Goal: Communication & Community: Answer question/provide support

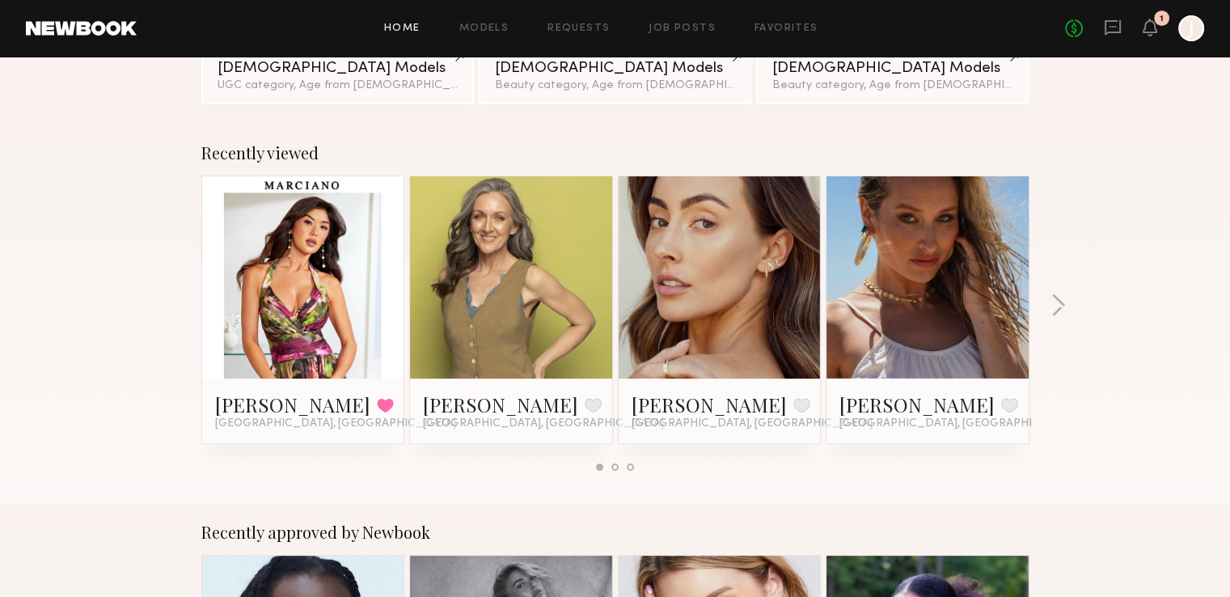
scroll to position [243, 0]
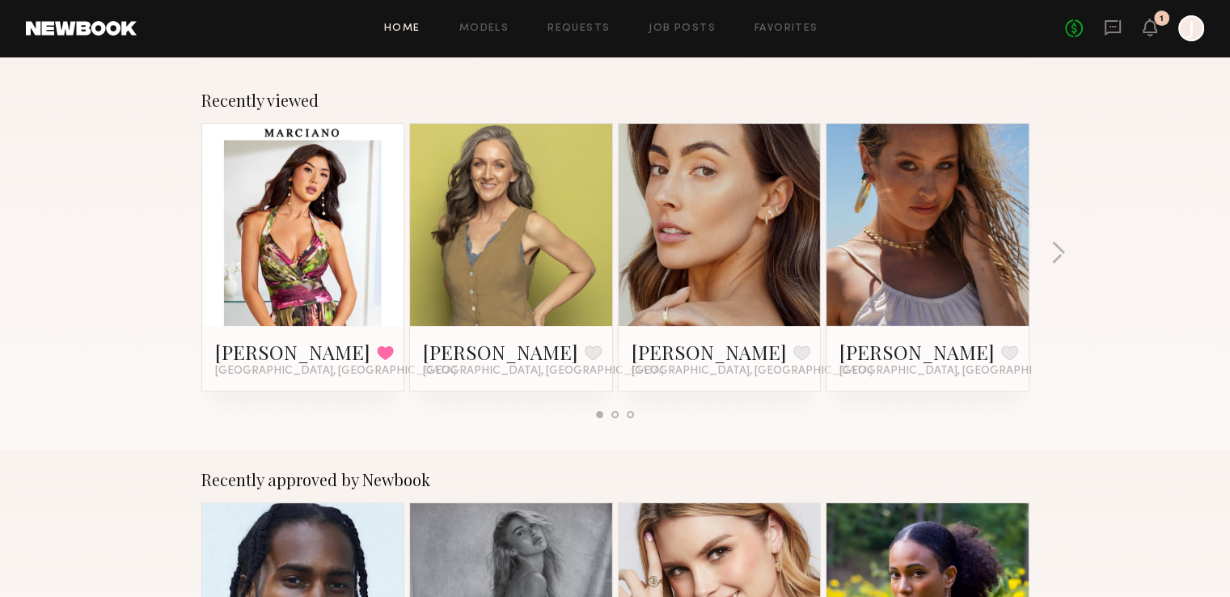
click at [304, 214] on link at bounding box center [303, 225] width 99 height 202
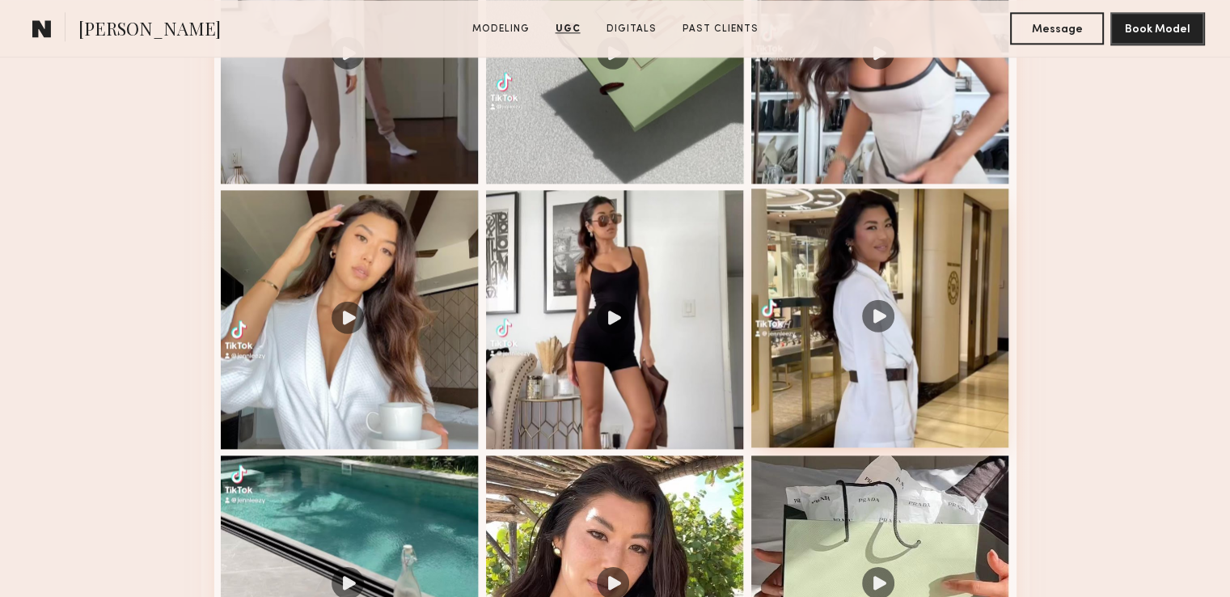
scroll to position [2508, 0]
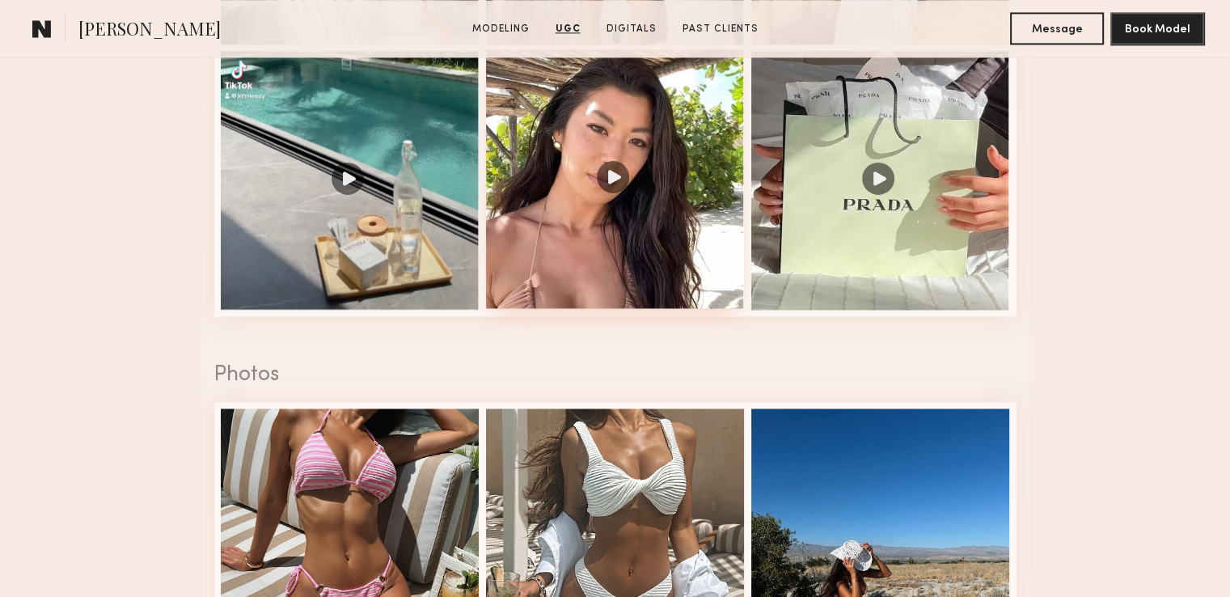
click at [604, 188] on div at bounding box center [615, 178] width 259 height 259
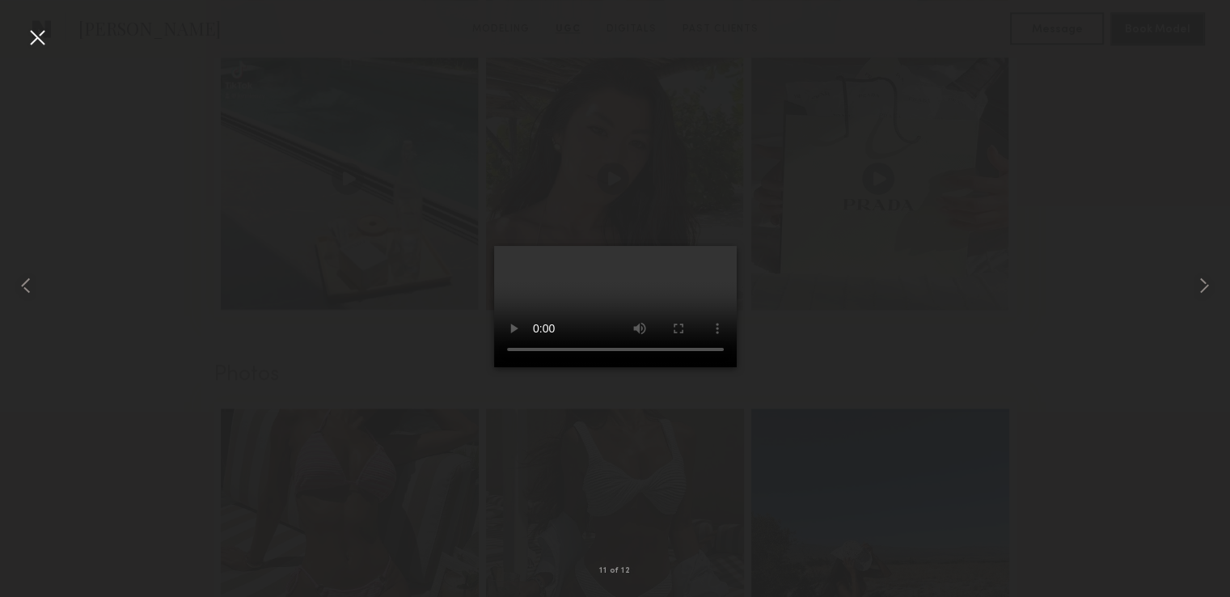
click at [936, 320] on div at bounding box center [615, 285] width 1230 height 519
click at [47, 40] on div at bounding box center [37, 37] width 26 height 26
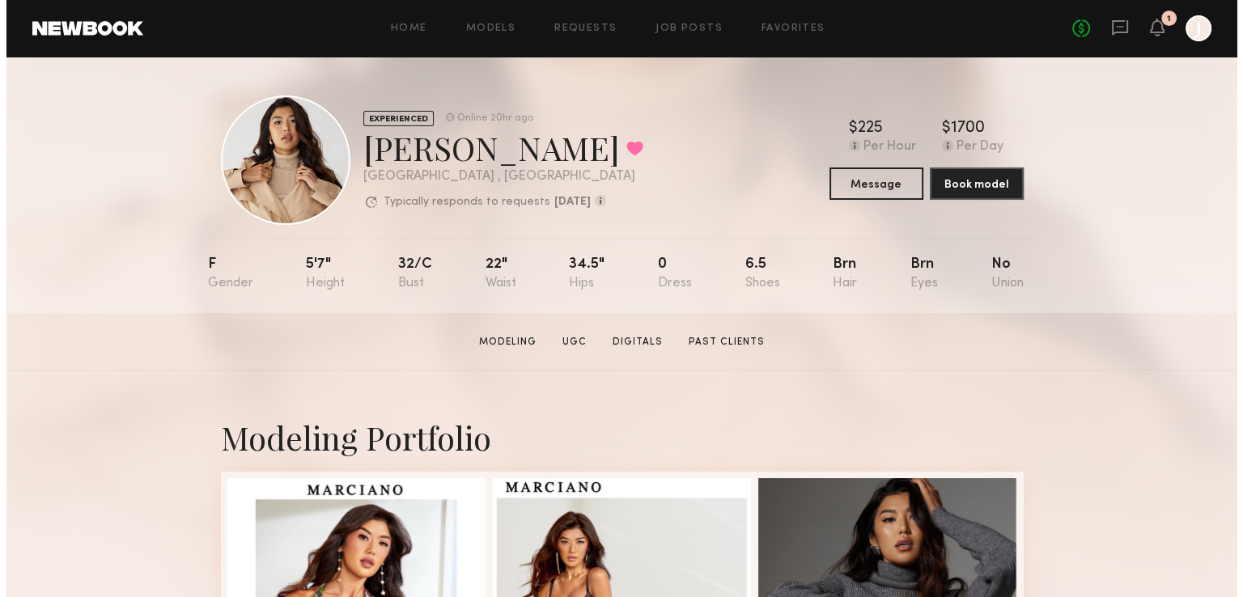
scroll to position [0, 0]
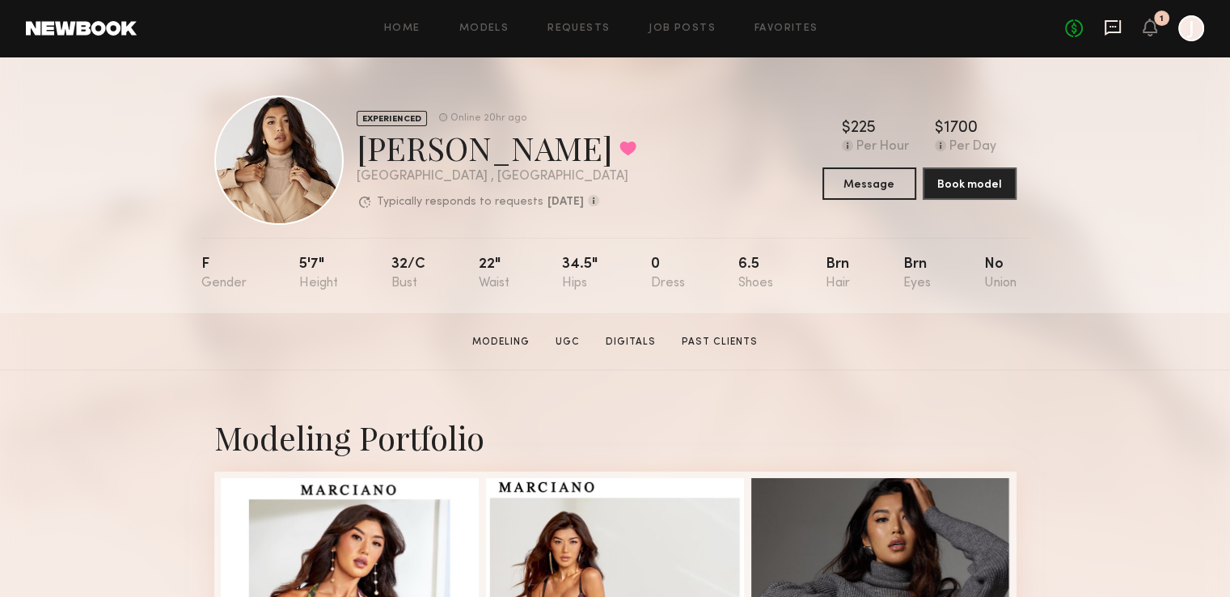
click at [1119, 23] on icon at bounding box center [1113, 28] width 18 height 18
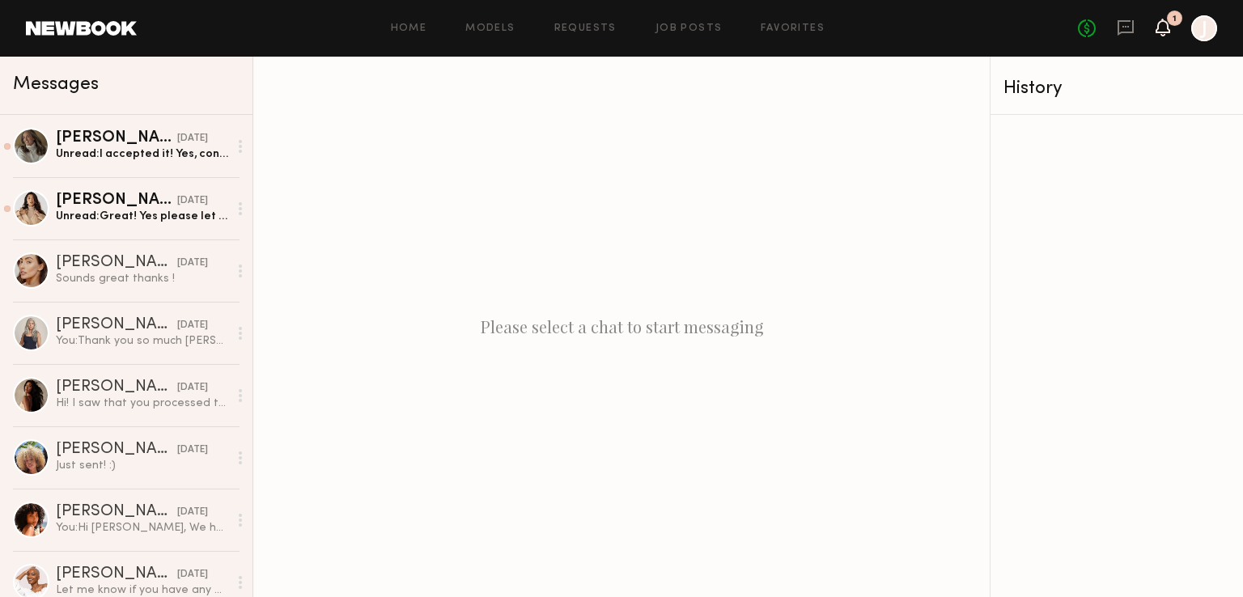
click at [1162, 30] on icon at bounding box center [1162, 26] width 13 height 11
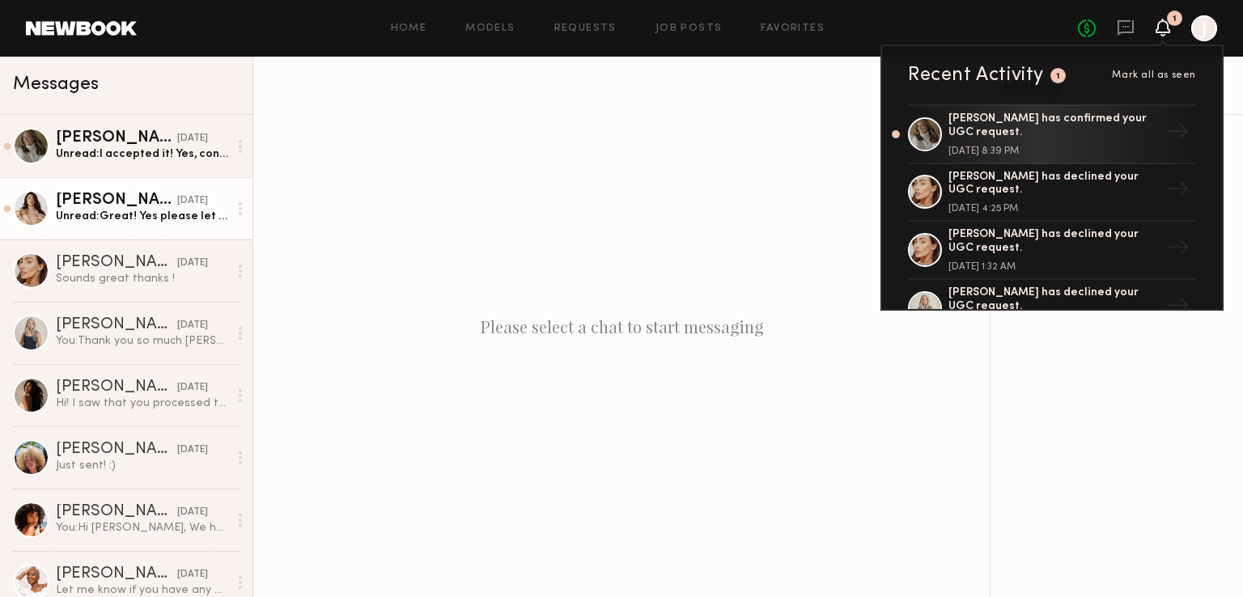
click at [133, 229] on link "Jenn L. yesterday Unread: Great! Yes please let me know once shipped so I can k…" at bounding box center [126, 208] width 252 height 62
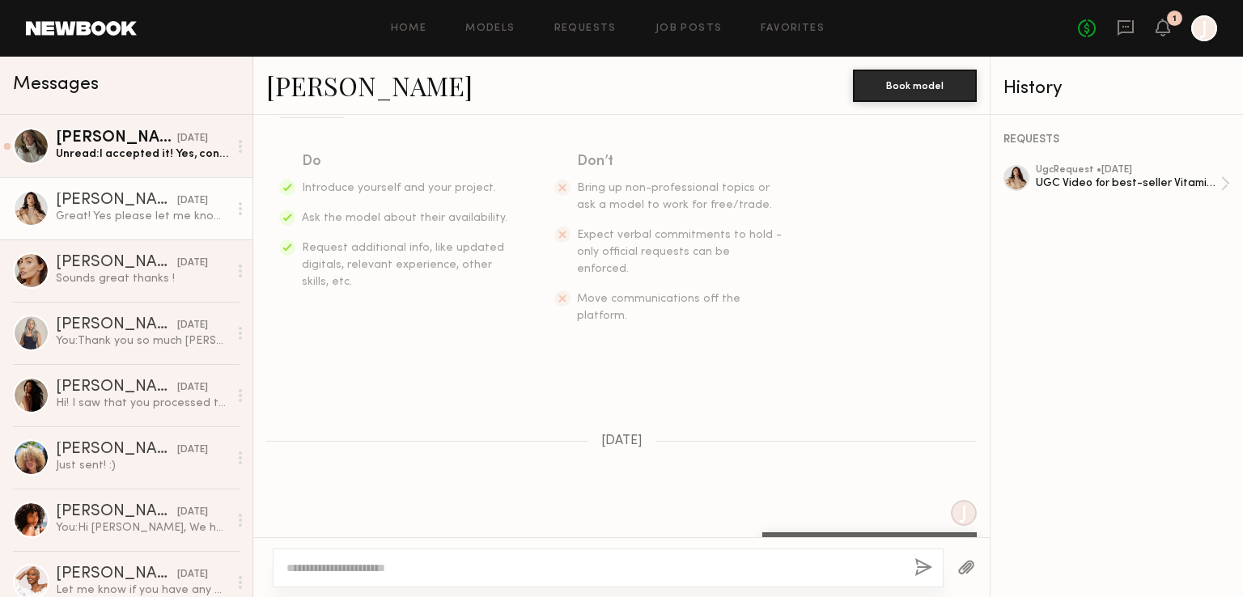
scroll to position [215, 0]
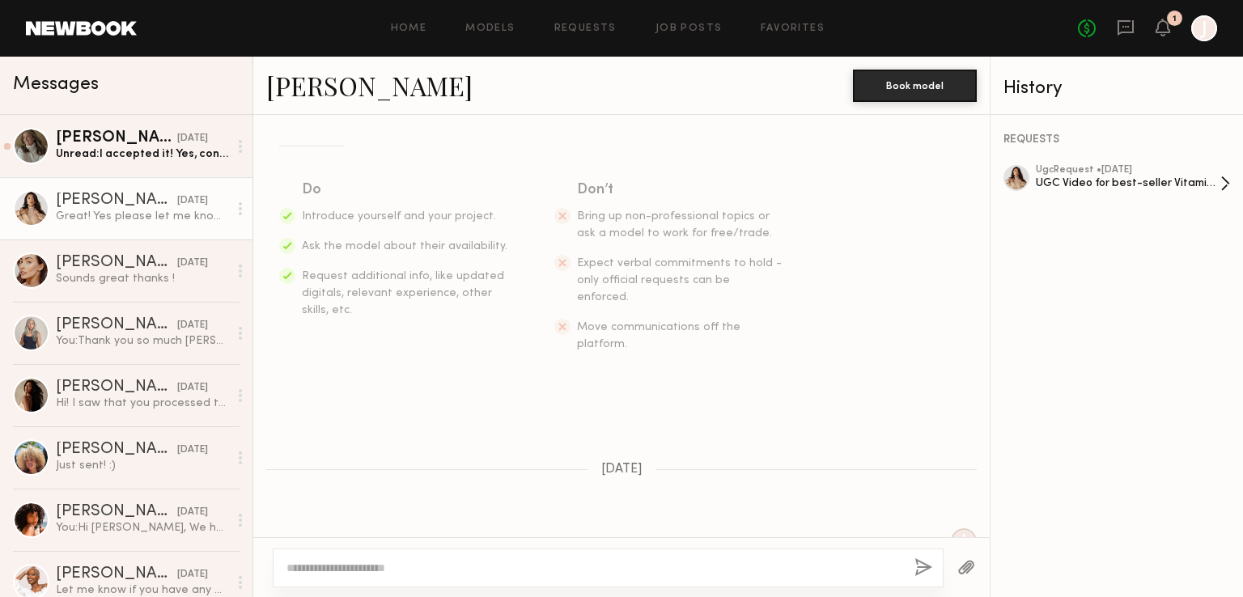
click at [1139, 191] on div "UGC Video for best-seller Vitamin C" at bounding box center [1128, 183] width 184 height 15
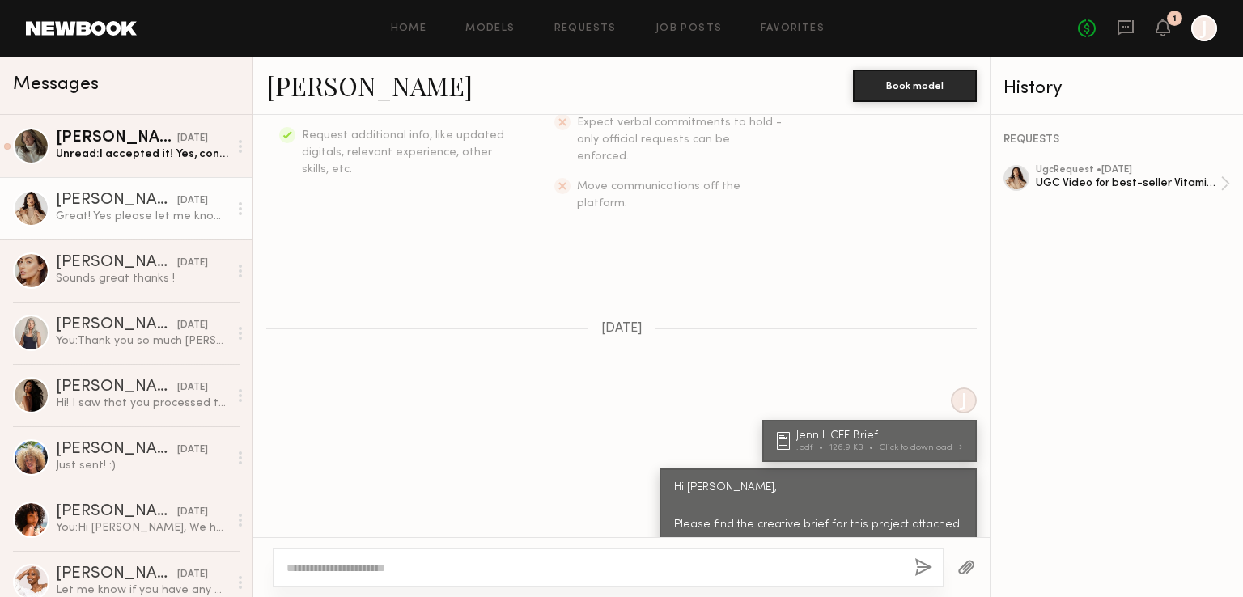
scroll to position [458, 0]
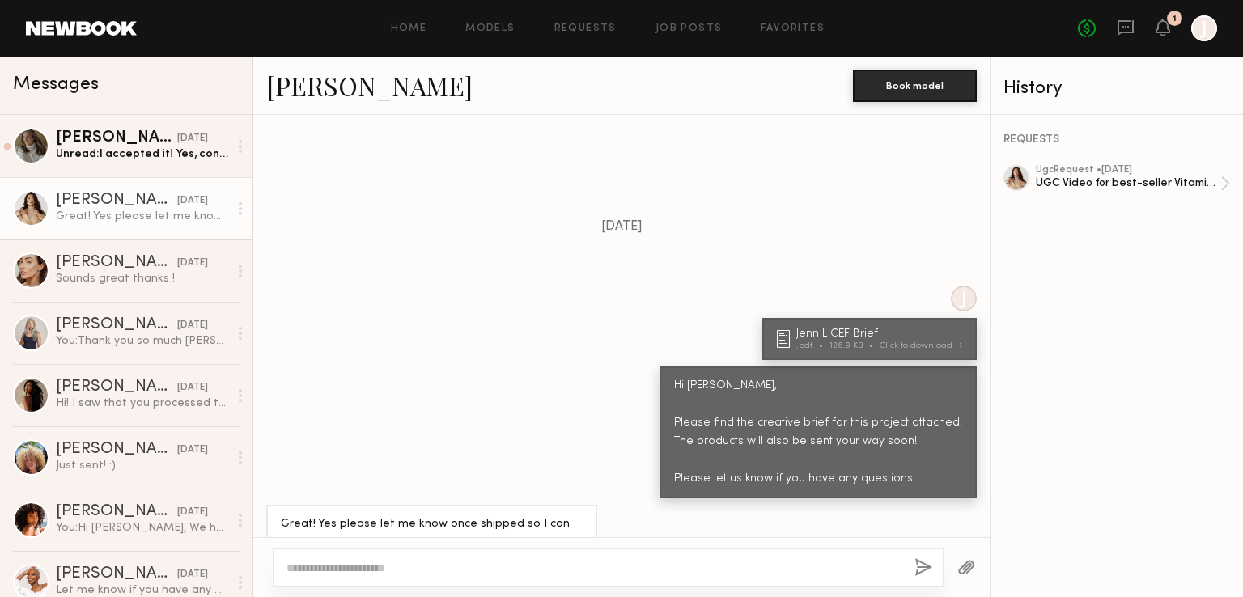
click at [464, 570] on textarea at bounding box center [593, 568] width 615 height 16
type textarea "**********"
click at [915, 570] on button "button" at bounding box center [924, 568] width 18 height 20
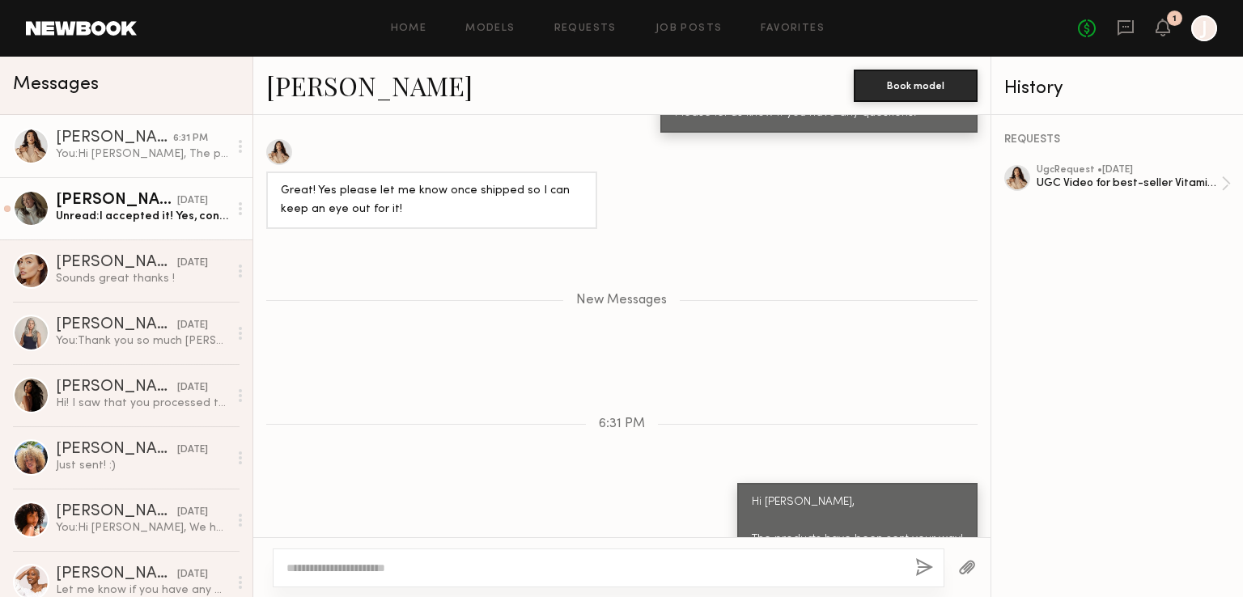
click at [138, 222] on div "Unread: I accepted it! Yes, contract and tracking can go to that email. Thanks!" at bounding box center [142, 216] width 172 height 15
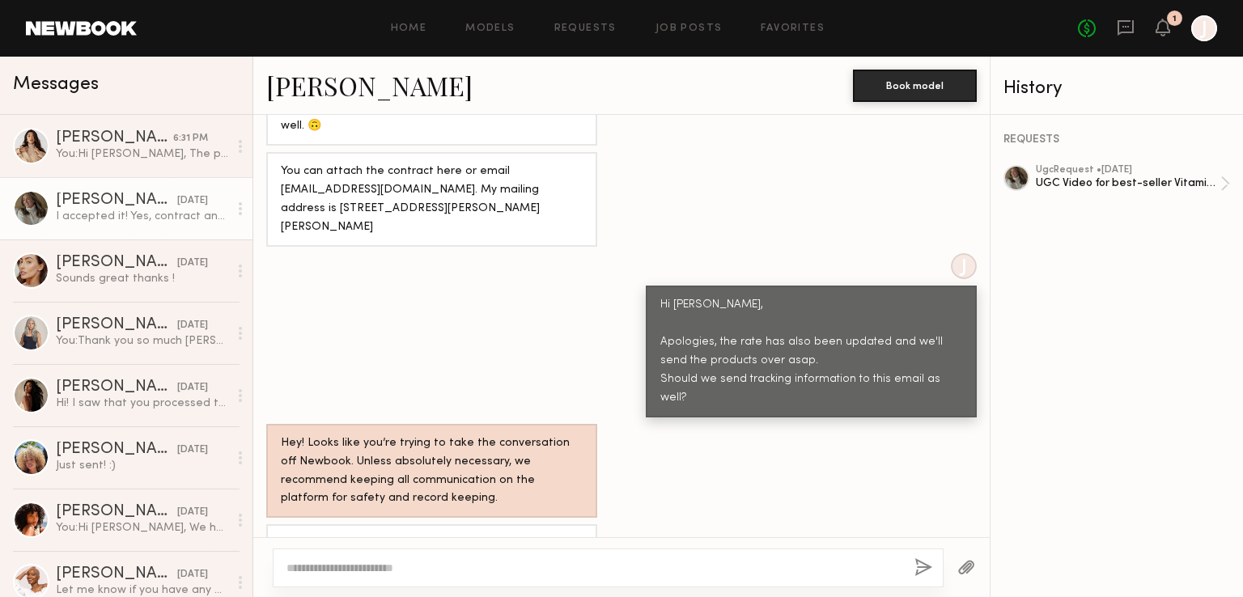
scroll to position [1061, 0]
click at [140, 223] on div "I accepted it! Yes, contract and tracking can go to that email. Thanks!" at bounding box center [142, 216] width 172 height 15
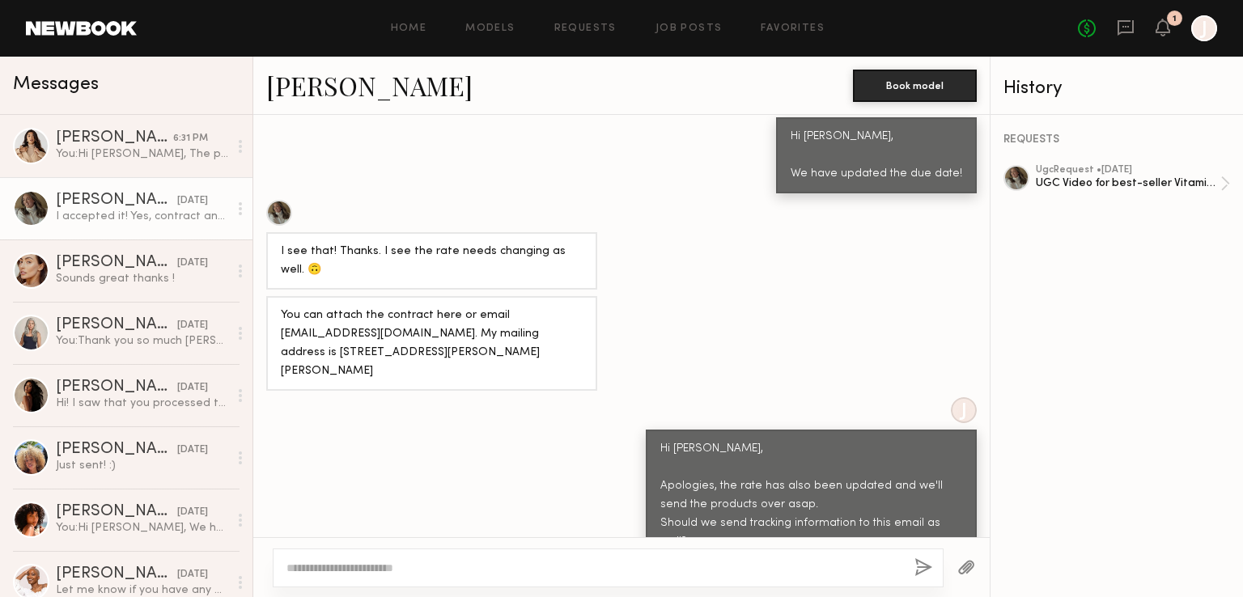
scroll to position [900, 0]
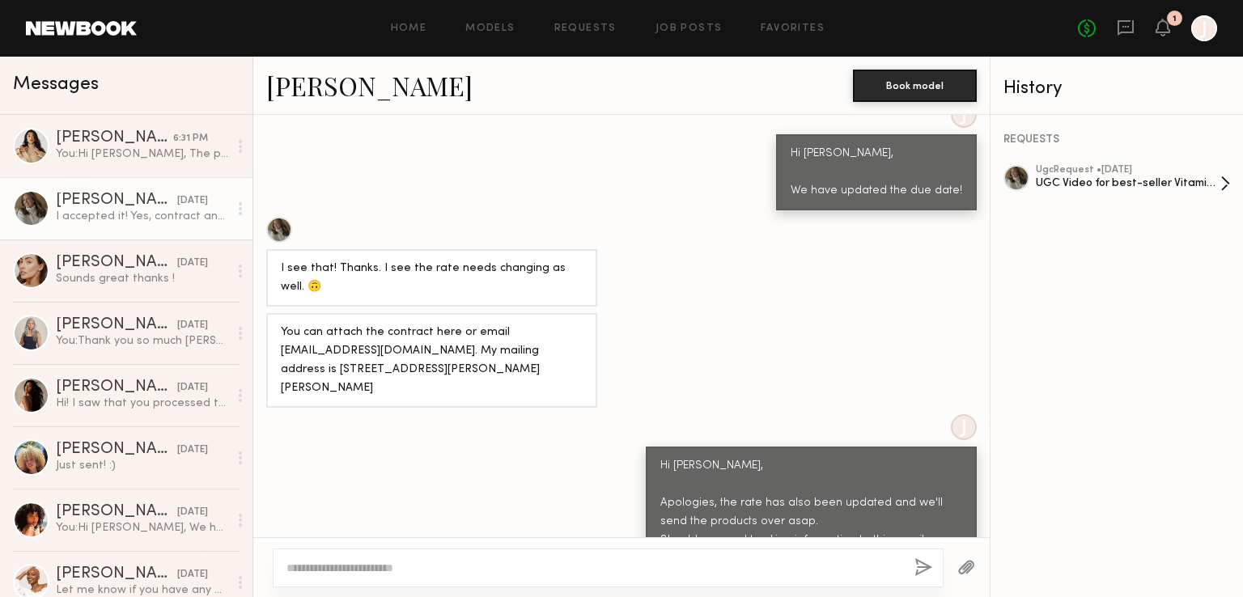
click at [1120, 188] on div "UGC Video for best-seller Vitamin C" at bounding box center [1128, 183] width 184 height 15
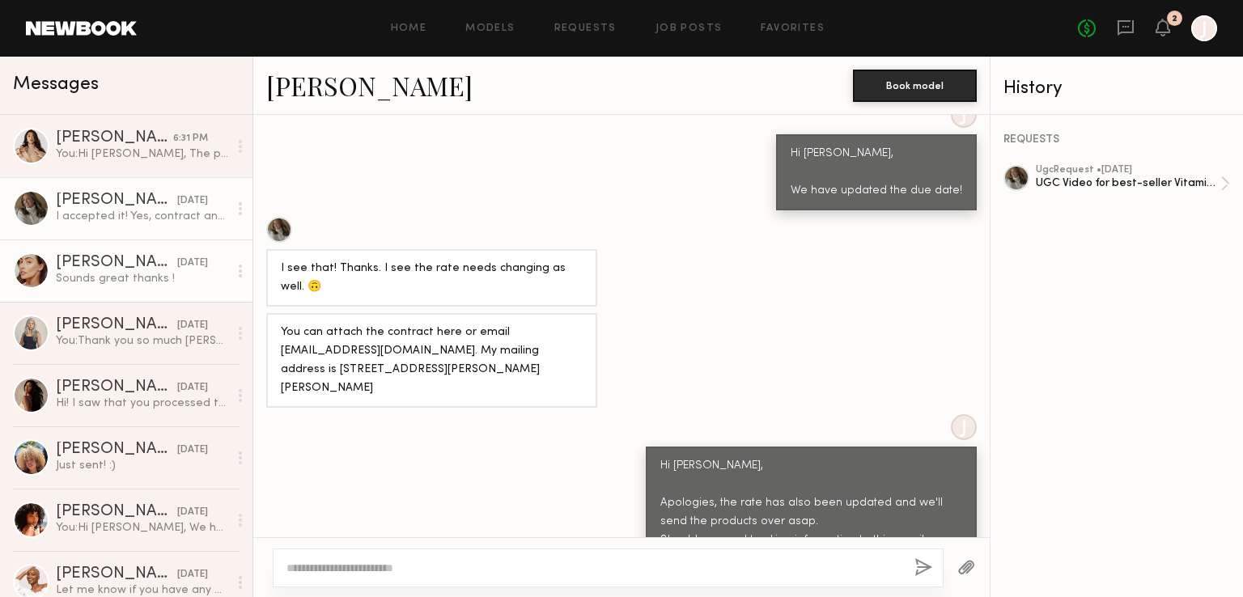
click at [141, 262] on div "Hannah M." at bounding box center [116, 263] width 121 height 16
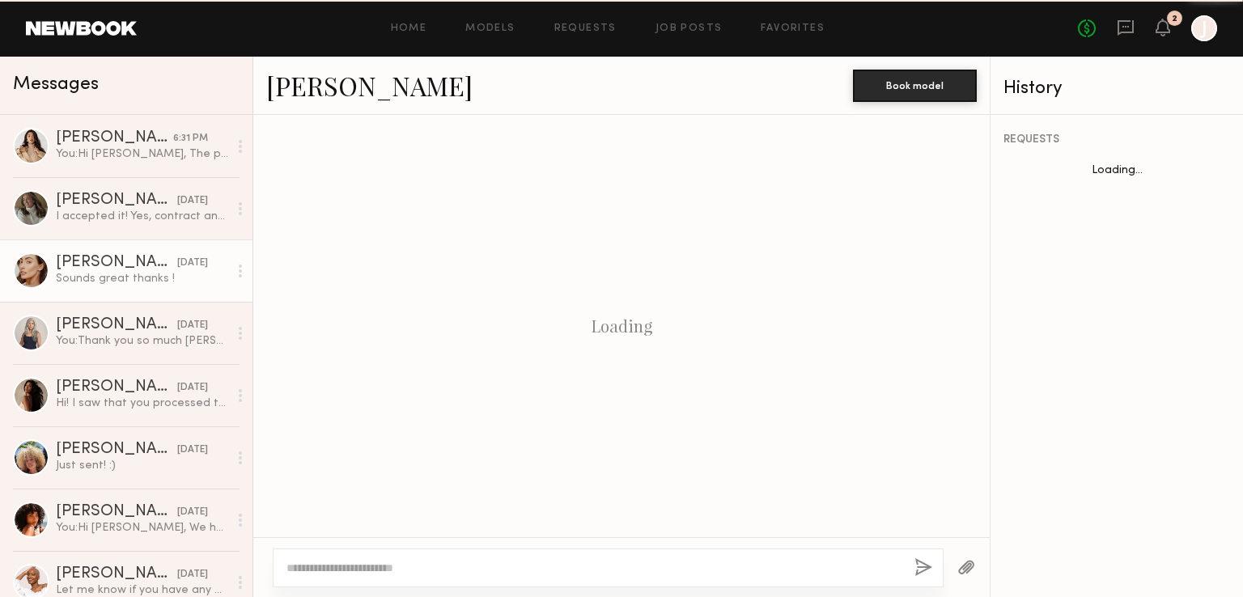
scroll to position [701, 0]
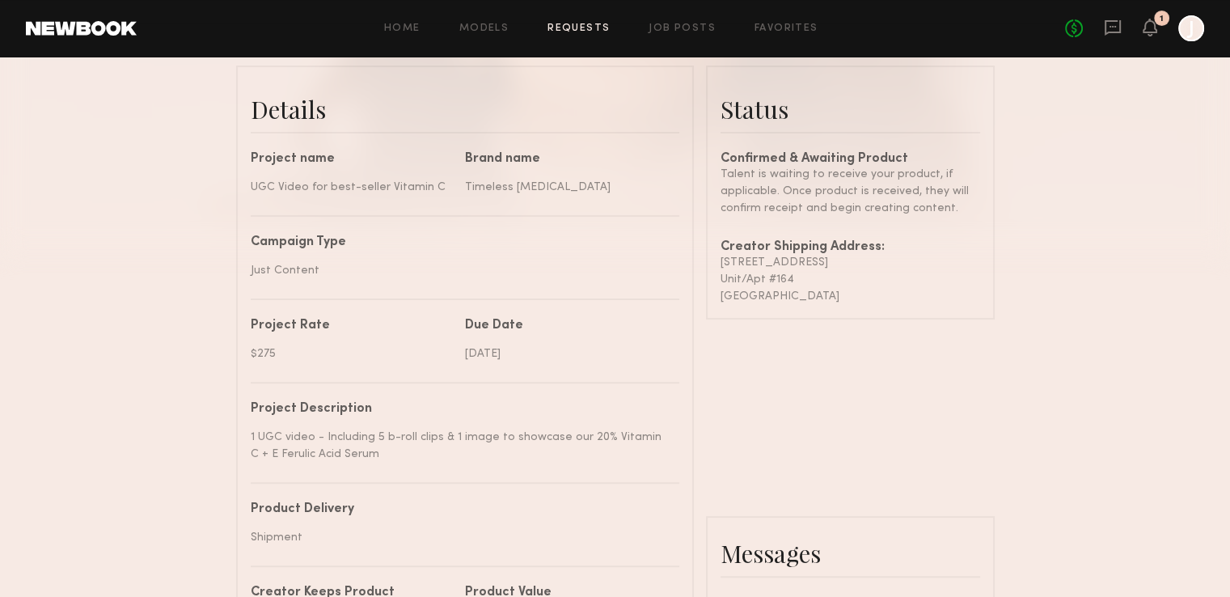
scroll to position [369, 0]
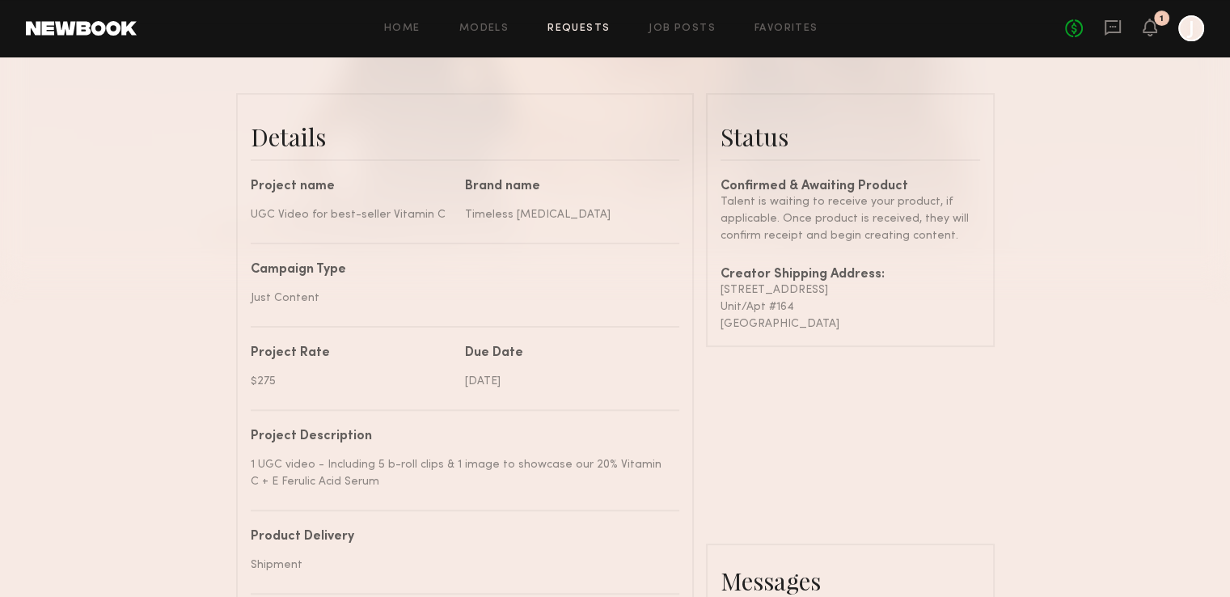
drag, startPoint x: 842, startPoint y: 336, endPoint x: 718, endPoint y: 302, distance: 129.1
click at [718, 302] on common-border "Status Confirmed & Awaiting Product Talent is waiting to receive your product, …" at bounding box center [850, 220] width 289 height 254
copy div "7190 w sunset Blvd Unit/Apt #164 Los Angeles , CA 90046"
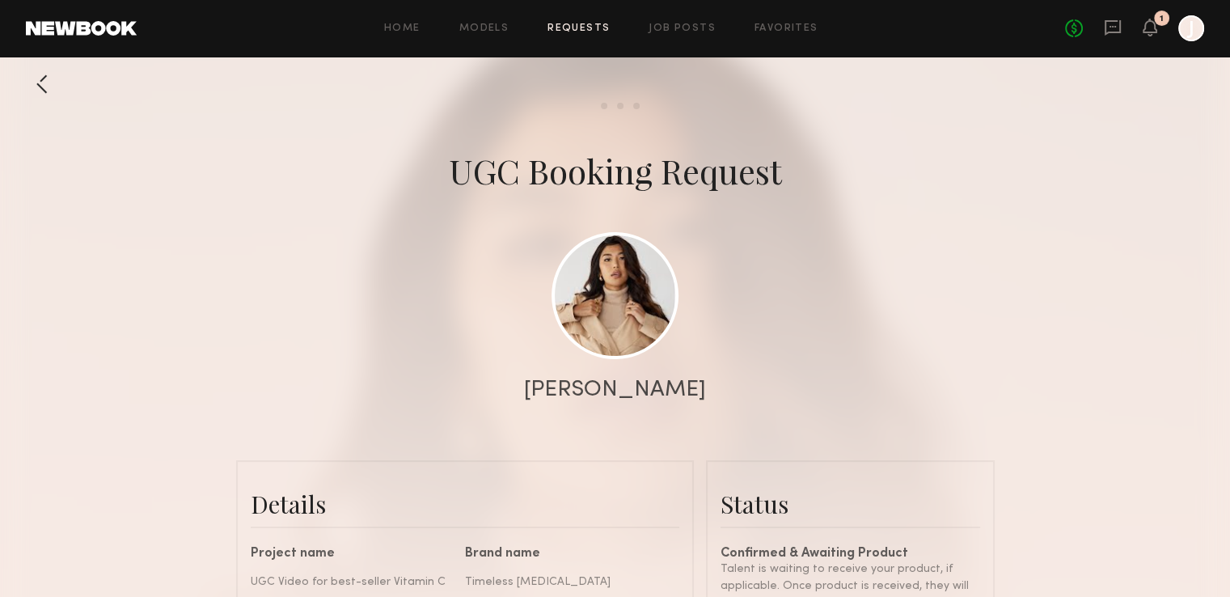
scroll to position [0, 0]
click at [587, 20] on div "Home Models Requests Job Posts Favorites Sign Out No fees up to $5,000 1 J" at bounding box center [671, 28] width 1068 height 26
click at [589, 23] on link "Requests" at bounding box center [579, 28] width 62 height 11
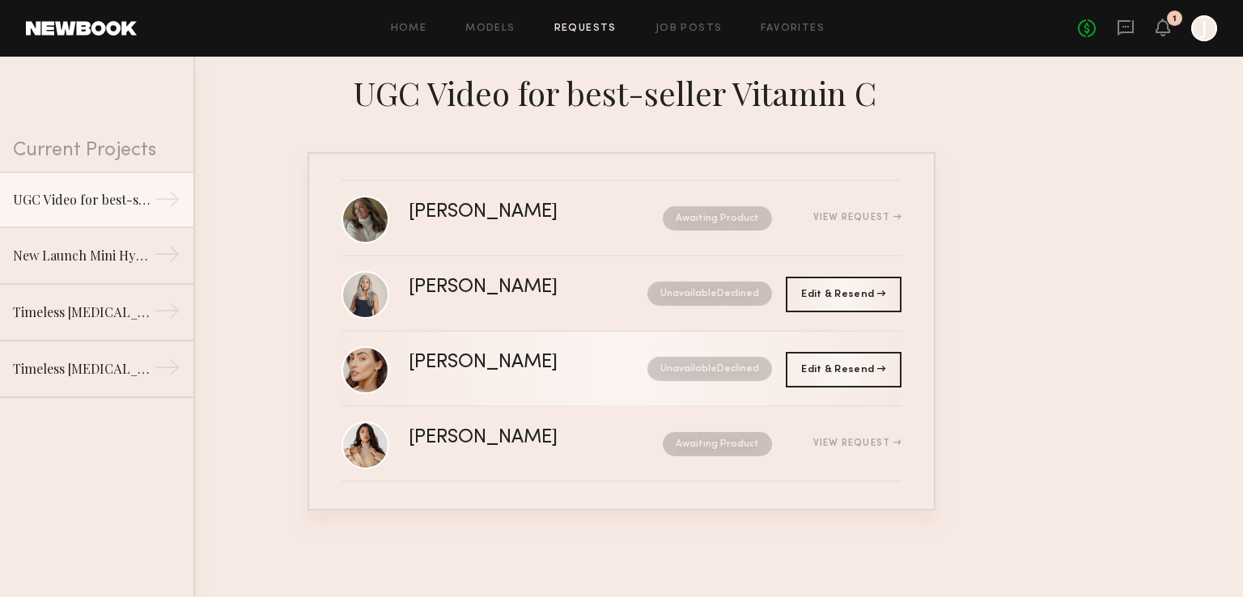
click at [522, 396] on link "Hannah M. Unavailable Declined" at bounding box center [621, 369] width 560 height 75
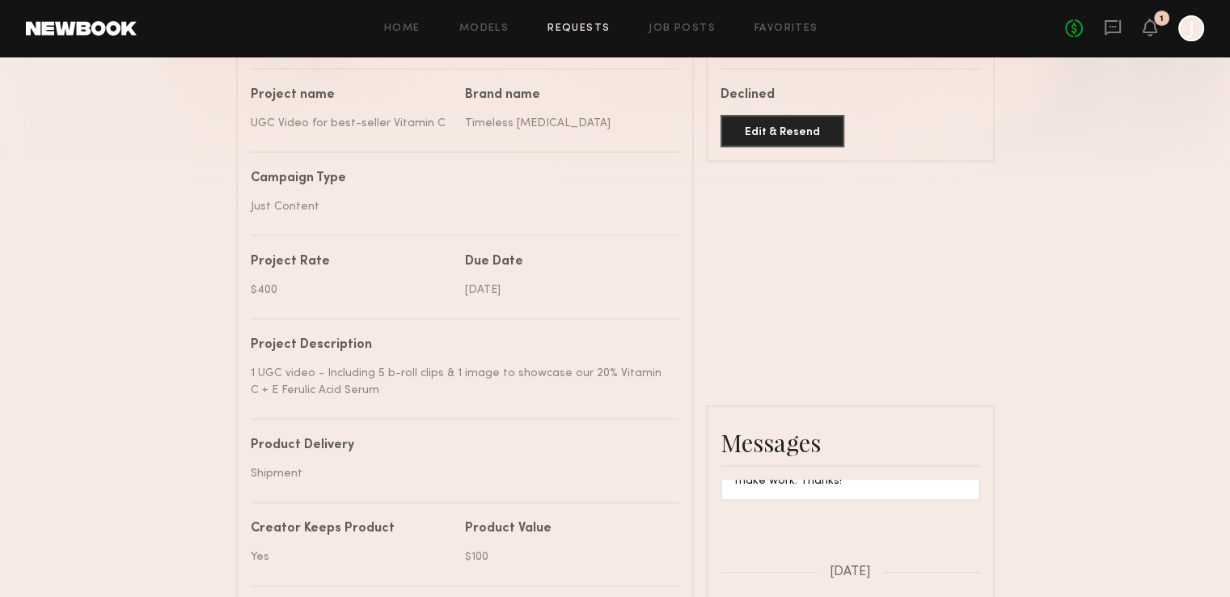
scroll to position [324, 0]
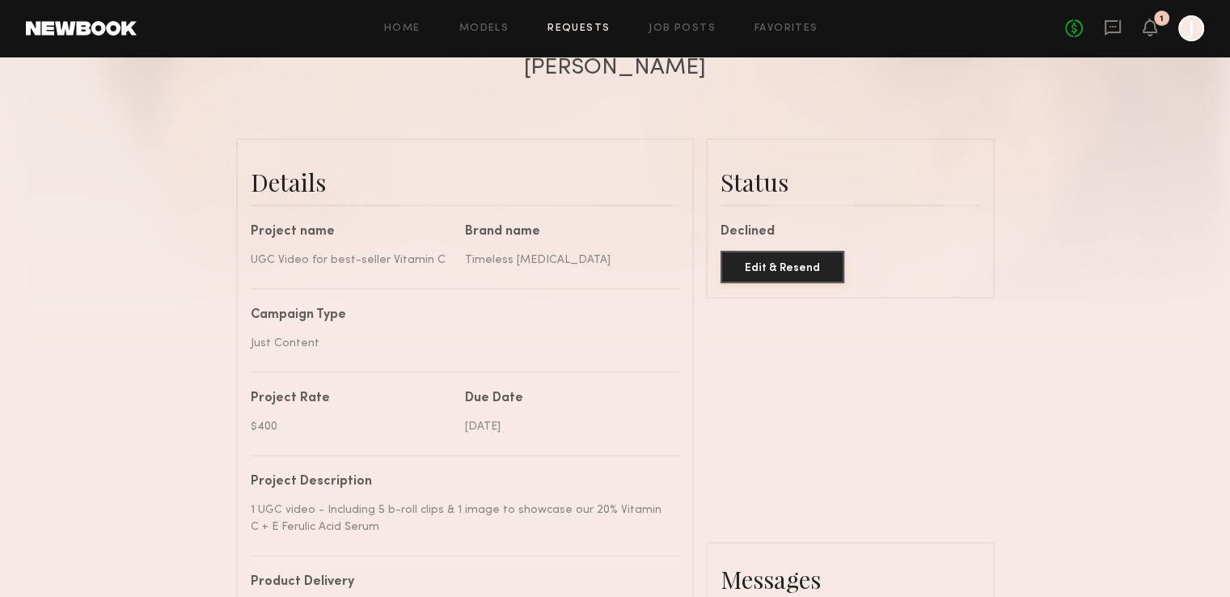
click at [809, 277] on button "Edit & Resend" at bounding box center [783, 267] width 124 height 32
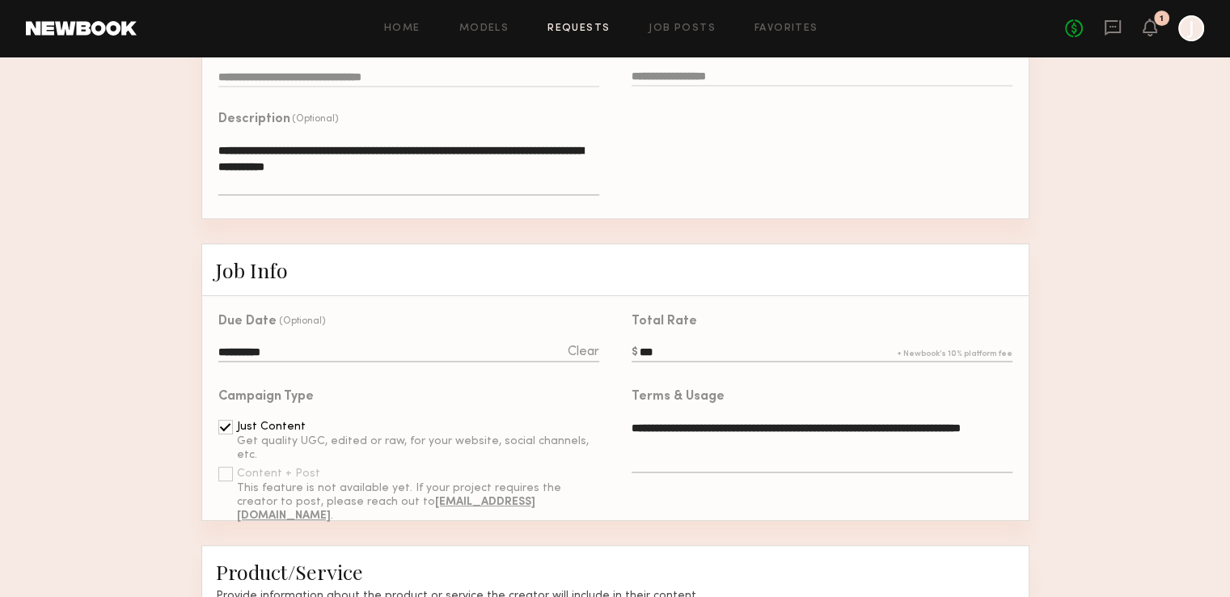
scroll to position [324, 0]
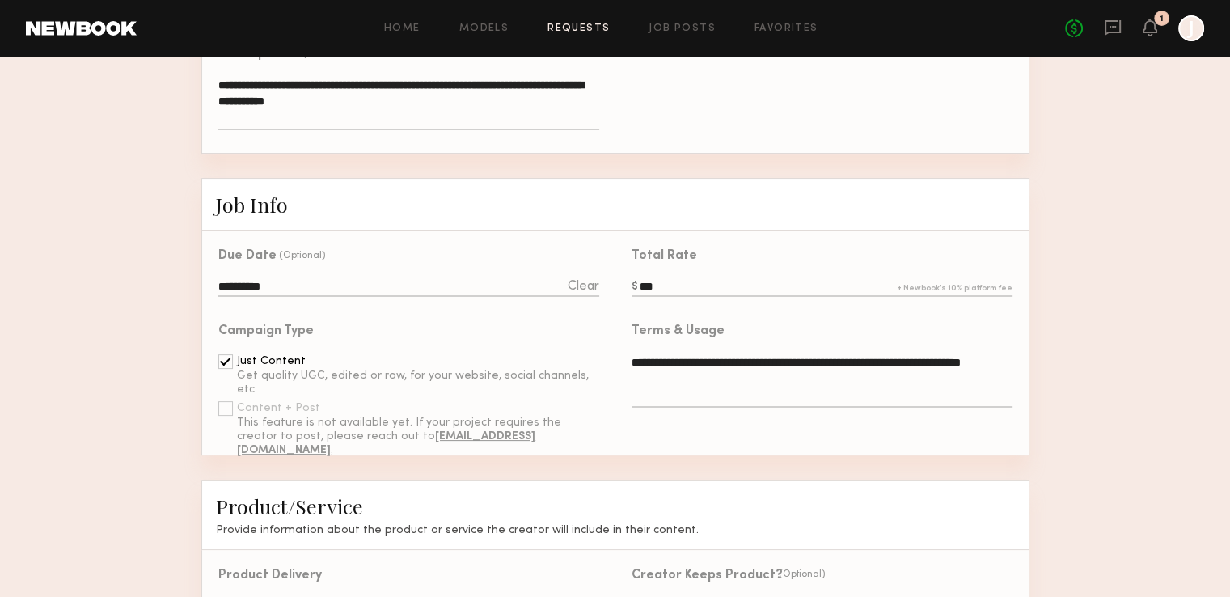
click at [647, 293] on input "***" at bounding box center [822, 288] width 380 height 18
type input "***"
click at [439, 296] on input "**********" at bounding box center [408, 288] width 380 height 18
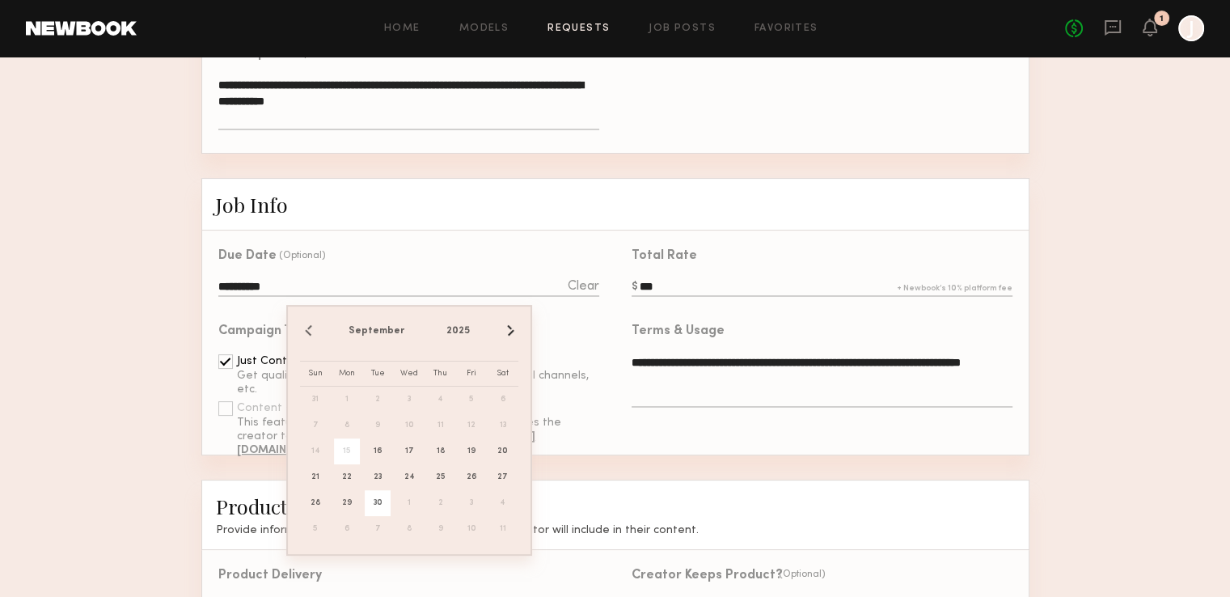
click at [372, 506] on span "30" at bounding box center [378, 503] width 26 height 26
type input "**********"
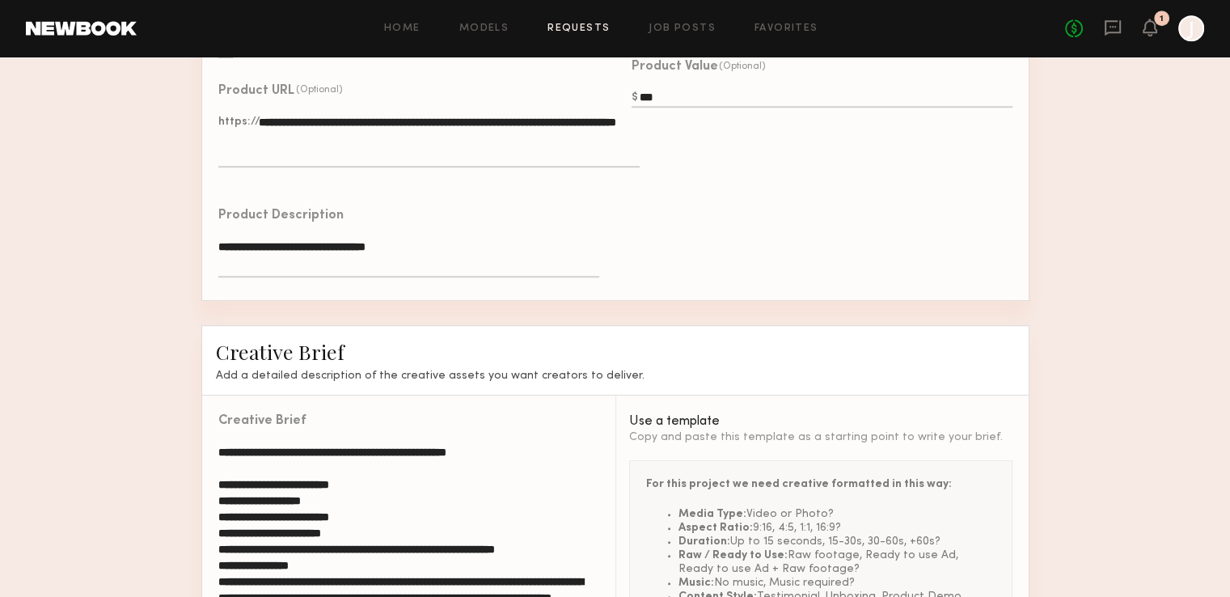
scroll to position [1259, 0]
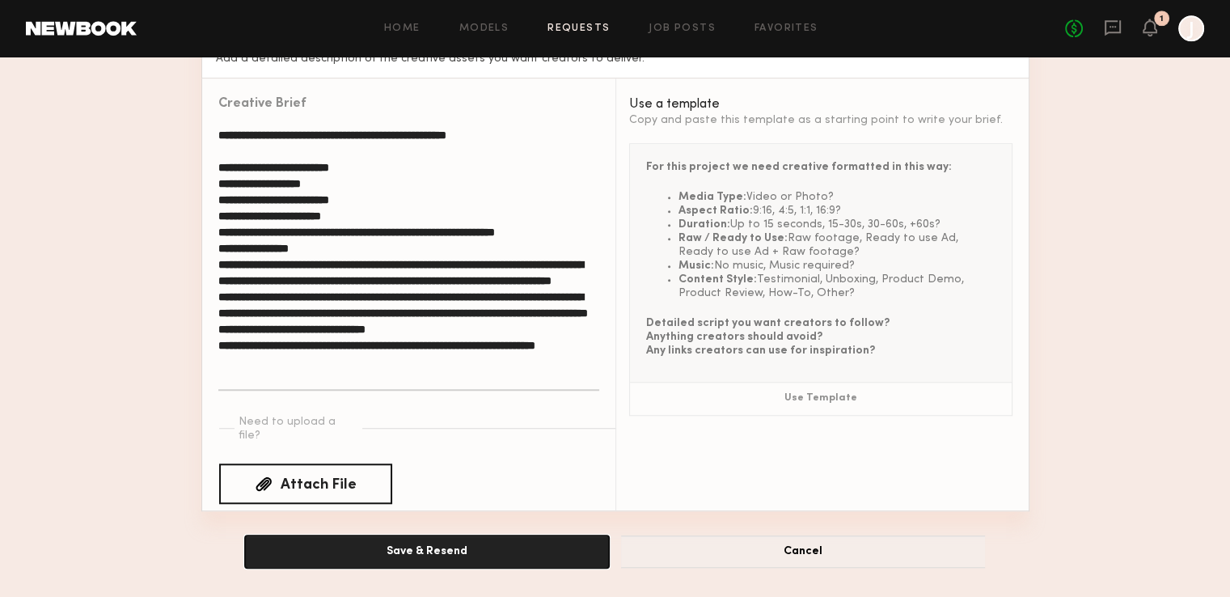
click at [563, 553] on button "Save & Resend" at bounding box center [427, 552] width 364 height 32
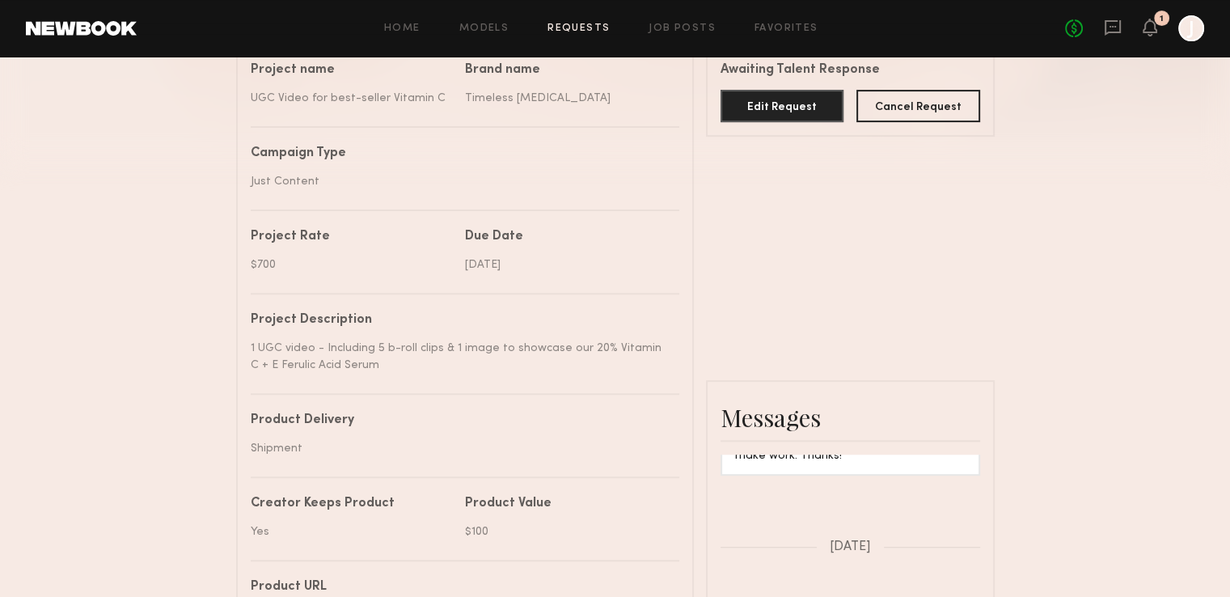
scroll to position [162, 0]
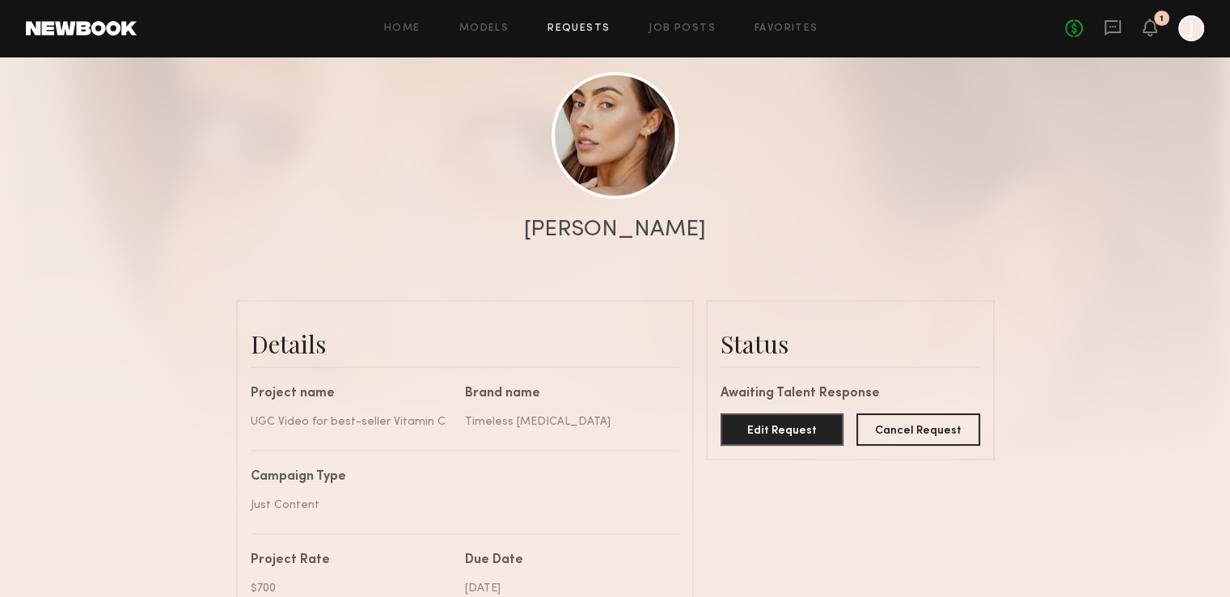
click at [608, 222] on div "[PERSON_NAME]" at bounding box center [615, 229] width 182 height 23
click at [629, 156] on link at bounding box center [615, 134] width 127 height 127
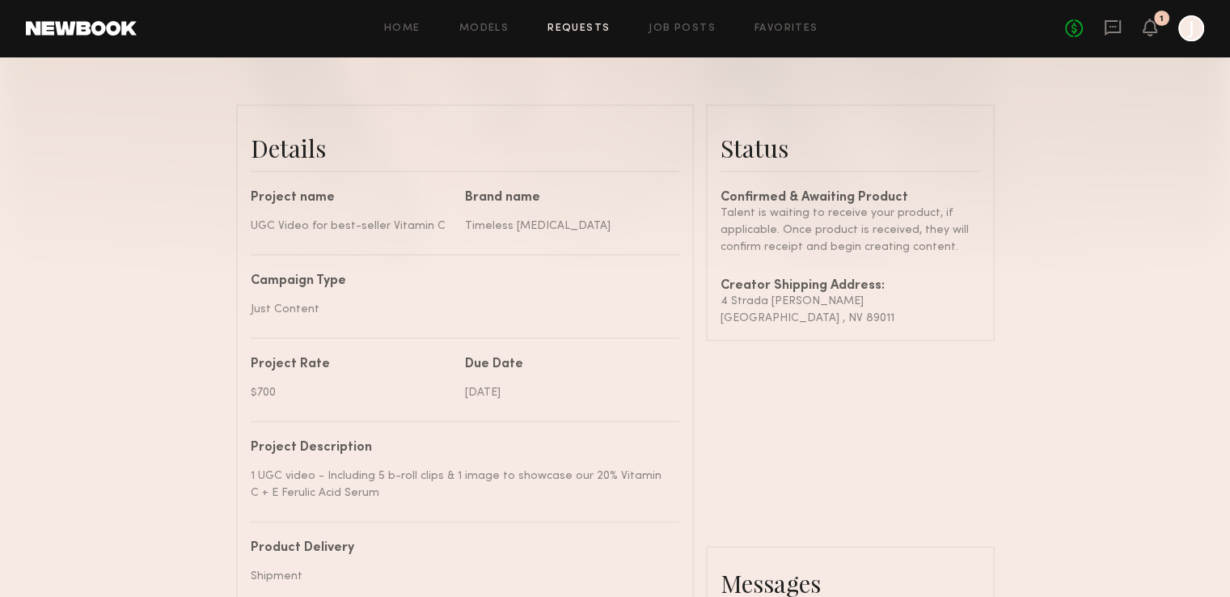
scroll to position [404, 0]
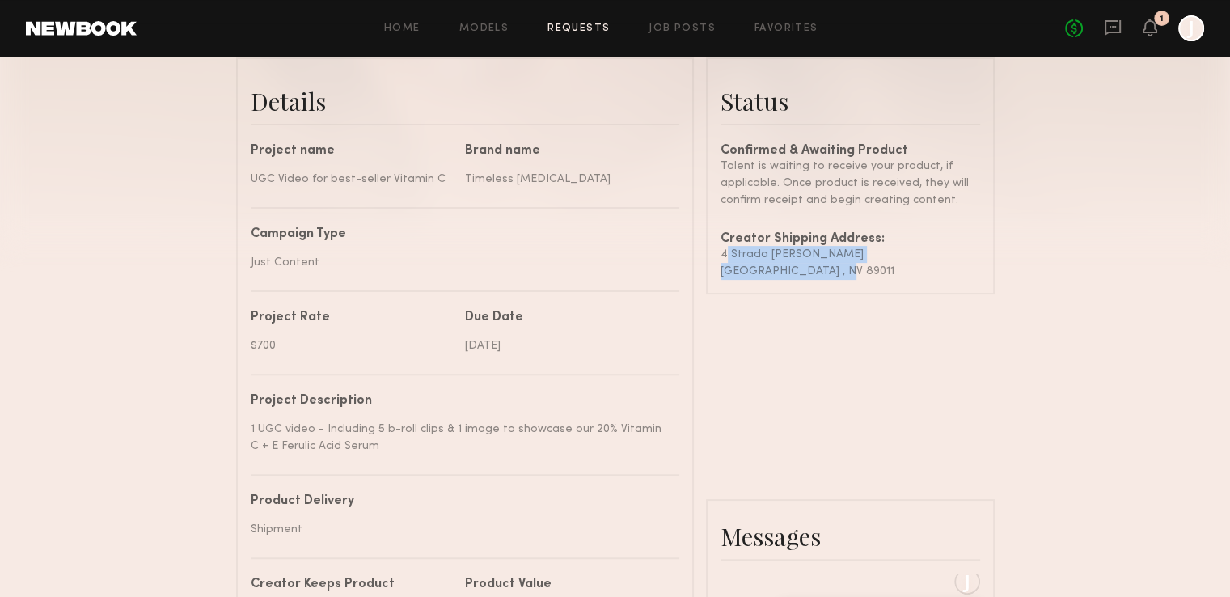
drag, startPoint x: 842, startPoint y: 285, endPoint x: 714, endPoint y: 267, distance: 129.9
click at [714, 267] on common-border "Status Confirmed & Awaiting Product Talent is waiting to receive your product, …" at bounding box center [850, 175] width 289 height 237
copy div "4 Strada Caruso Henderson , NV 89011"
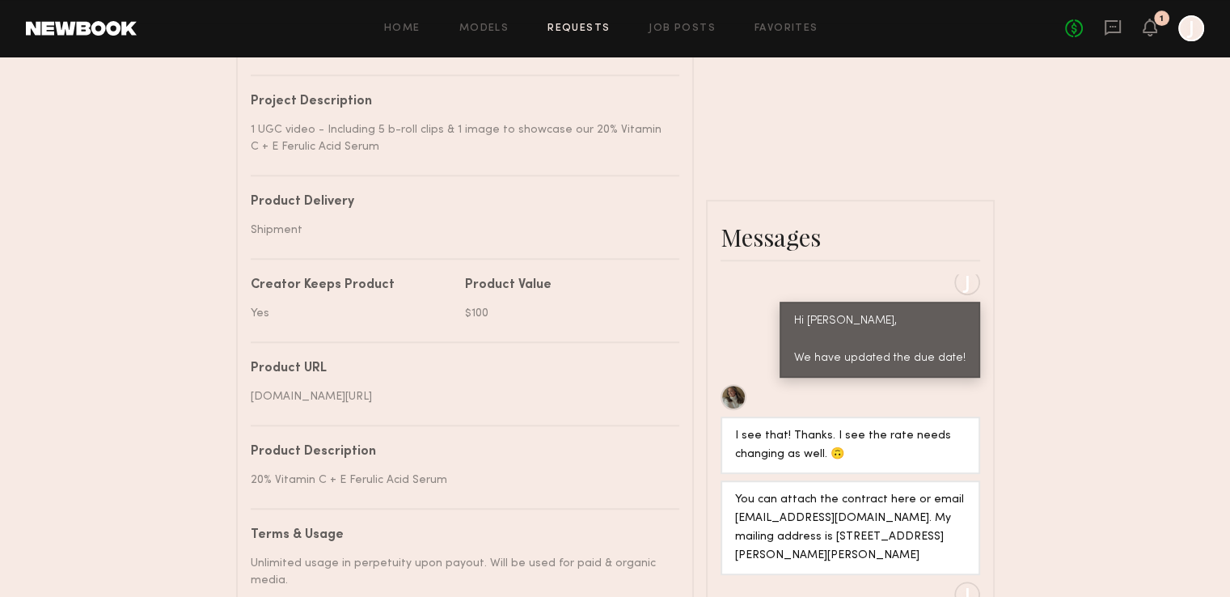
scroll to position [809, 0]
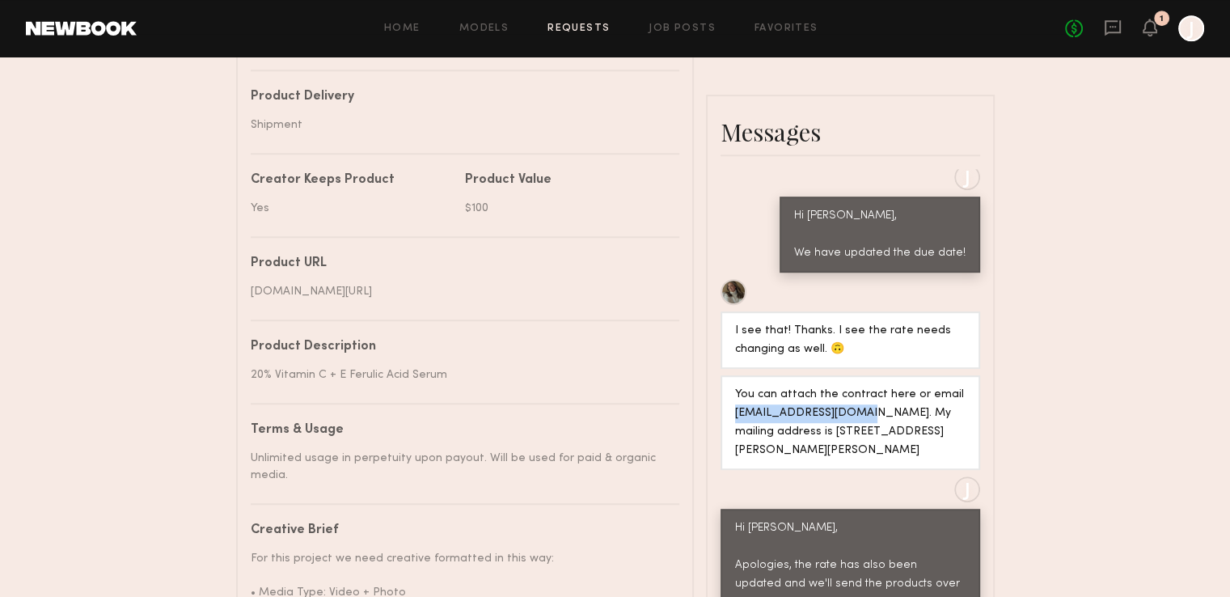
drag, startPoint x: 852, startPoint y: 415, endPoint x: 731, endPoint y: 414, distance: 121.4
click at [731, 414] on div "You can attach the contract here or email alexiskruel@gmail.com. My mailing add…" at bounding box center [851, 422] width 260 height 95
copy div "alexiskruel@gmail.com"
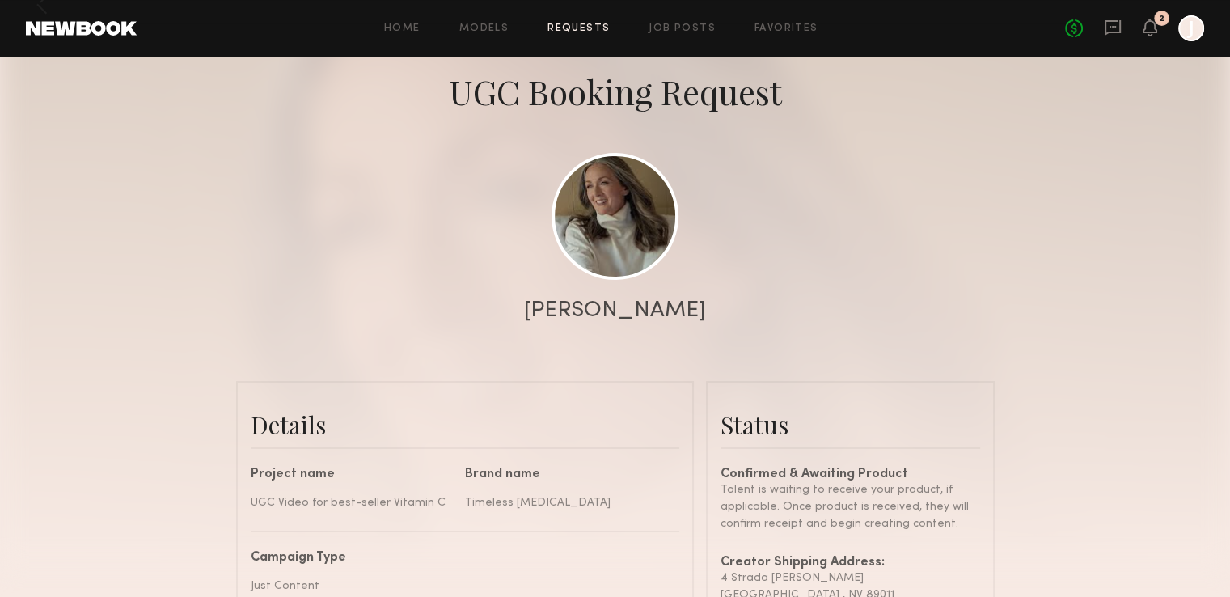
scroll to position [0, 0]
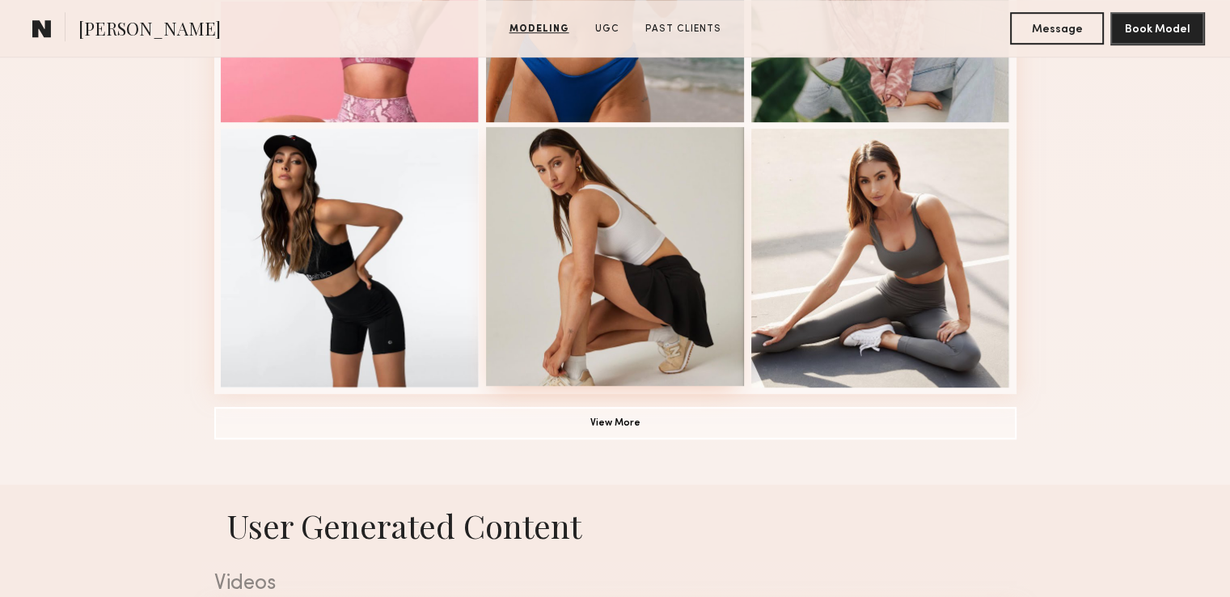
scroll to position [1537, 0]
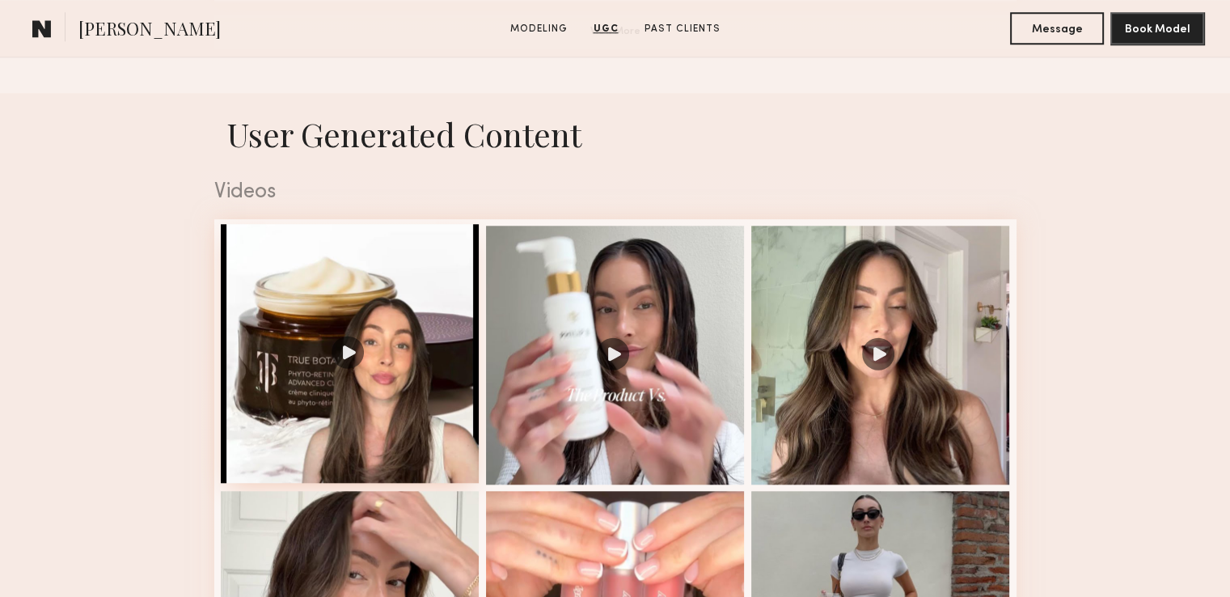
click at [338, 367] on div at bounding box center [350, 353] width 259 height 259
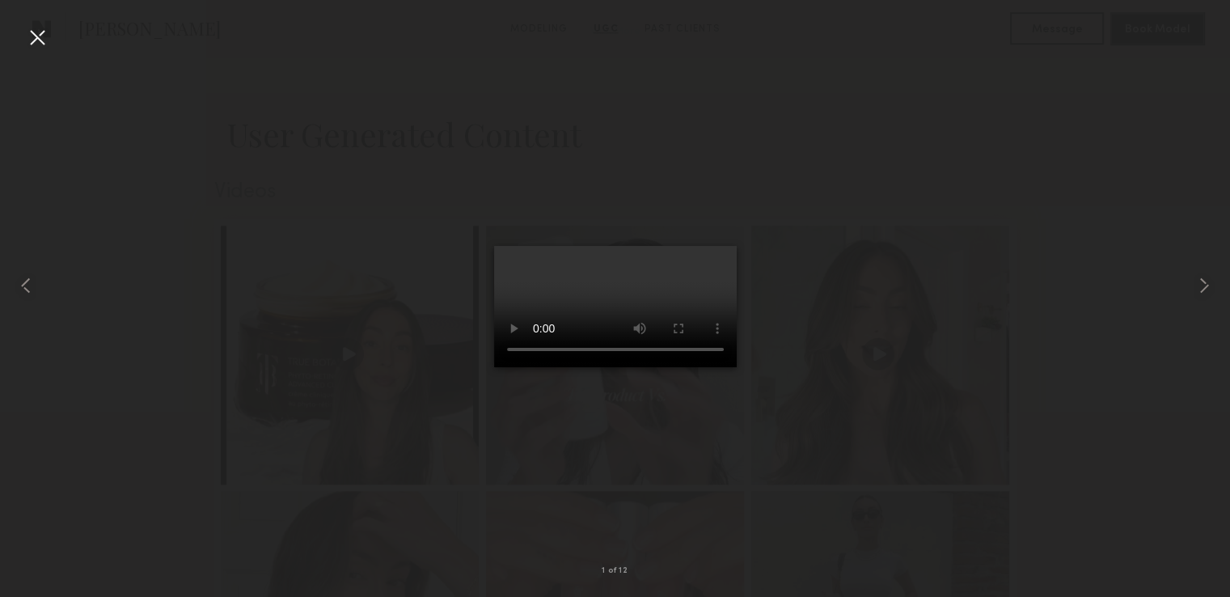
click at [846, 413] on div at bounding box center [615, 285] width 1230 height 519
click at [36, 40] on div at bounding box center [37, 37] width 26 height 26
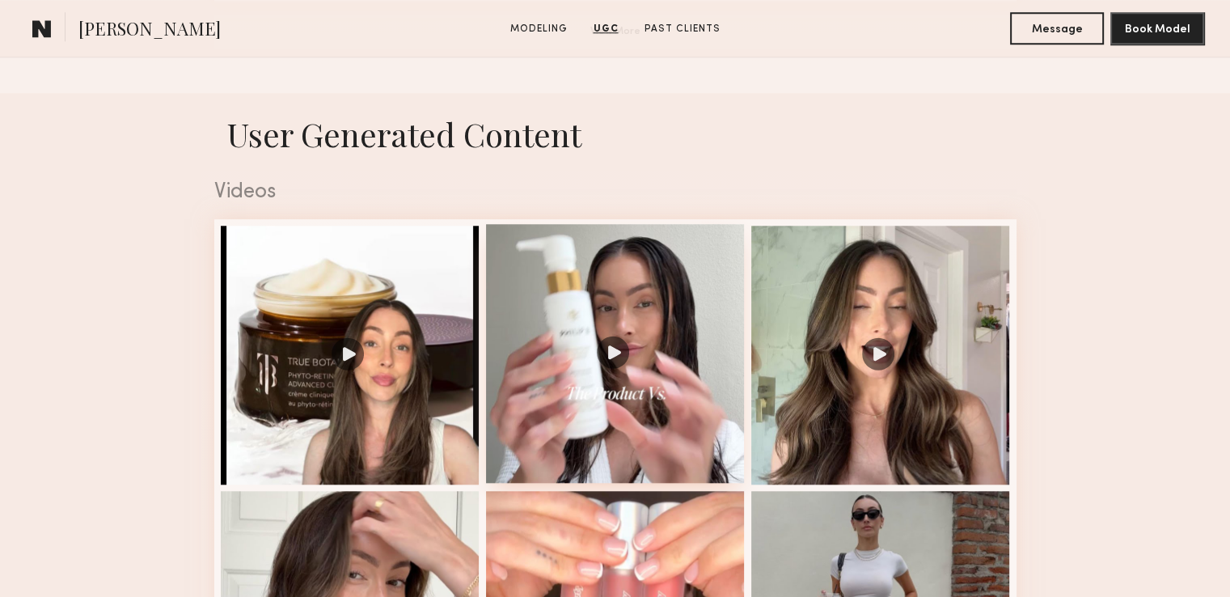
click at [618, 358] on div at bounding box center [615, 353] width 259 height 259
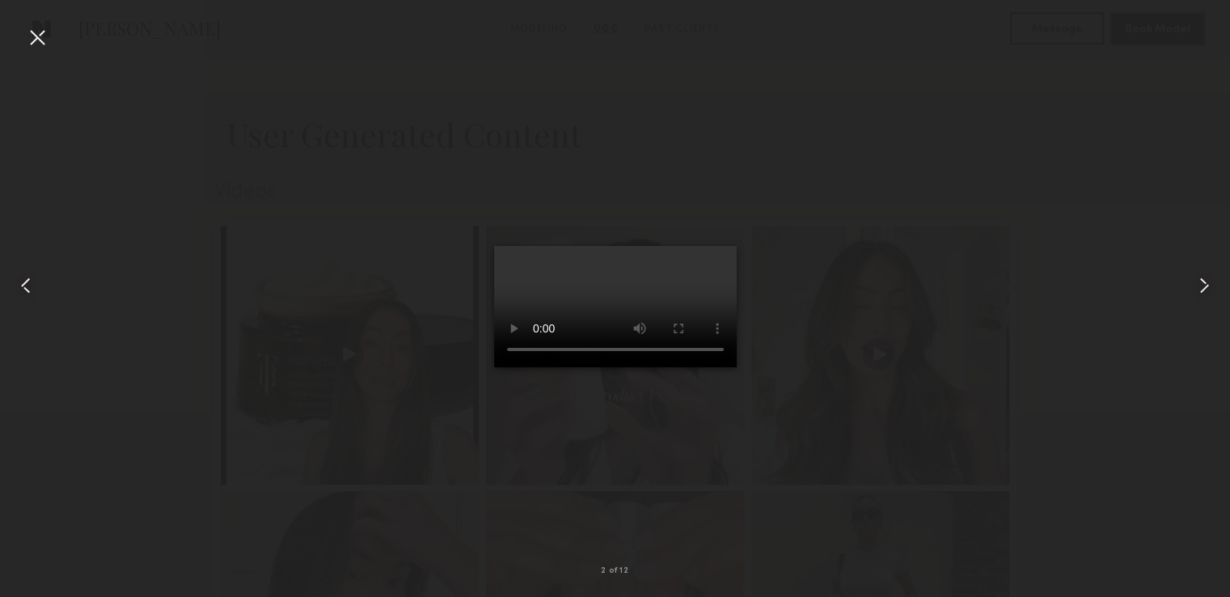
click at [30, 29] on div at bounding box center [37, 37] width 26 height 26
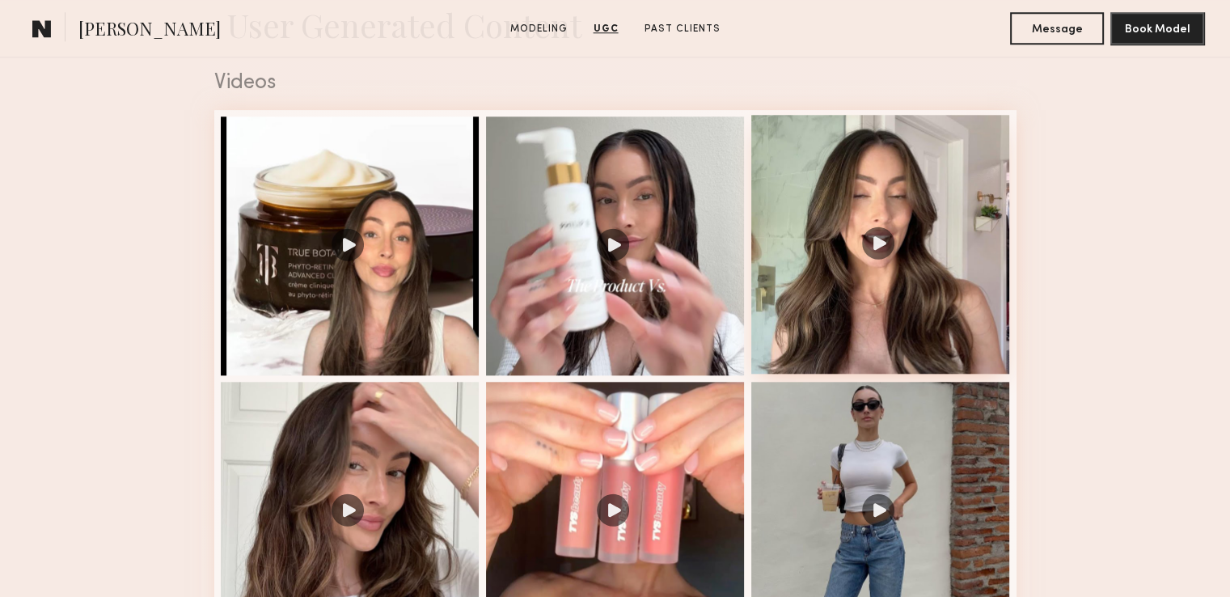
scroll to position [1618, 0]
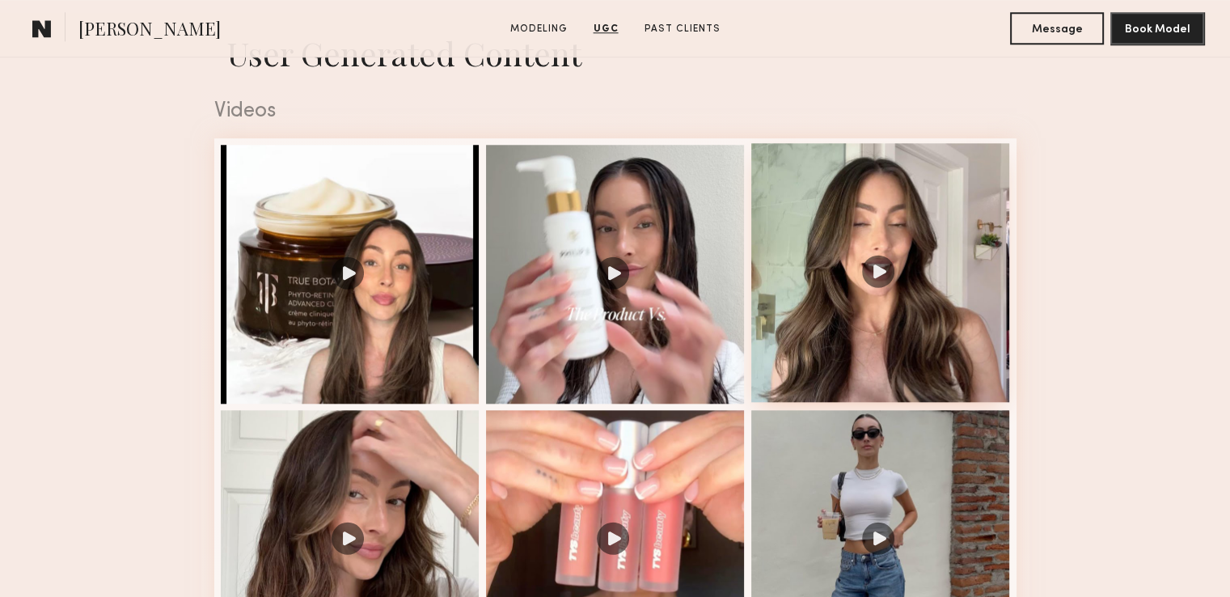
click at [886, 265] on div at bounding box center [881, 272] width 259 height 259
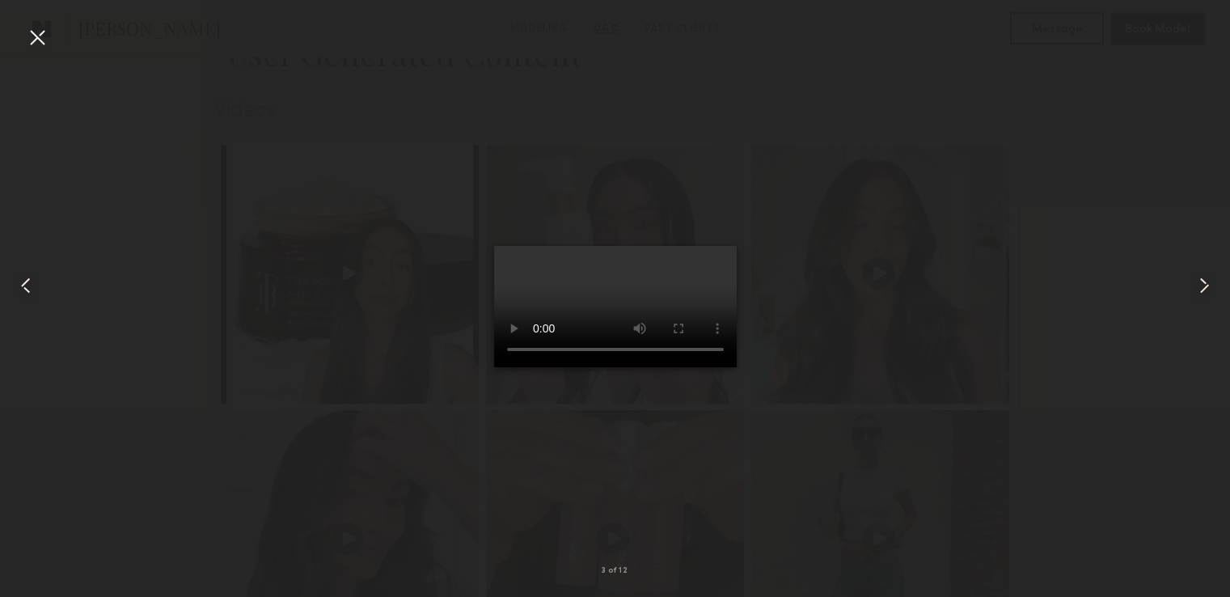
click at [35, 27] on div at bounding box center [37, 37] width 26 height 26
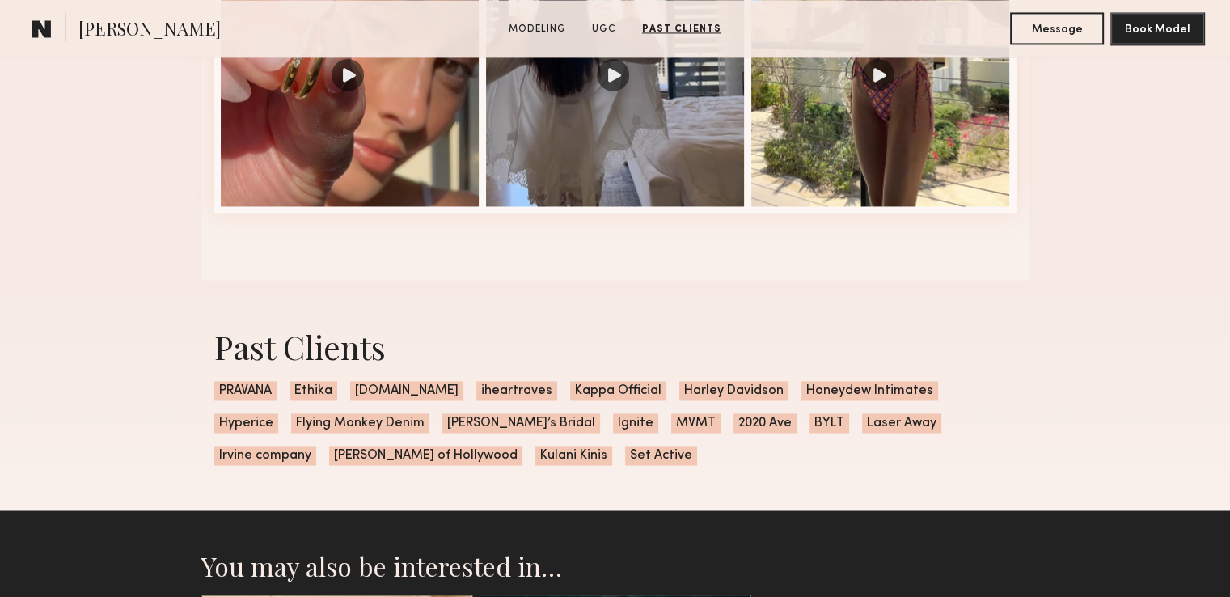
scroll to position [2589, 0]
